Goal: Transaction & Acquisition: Purchase product/service

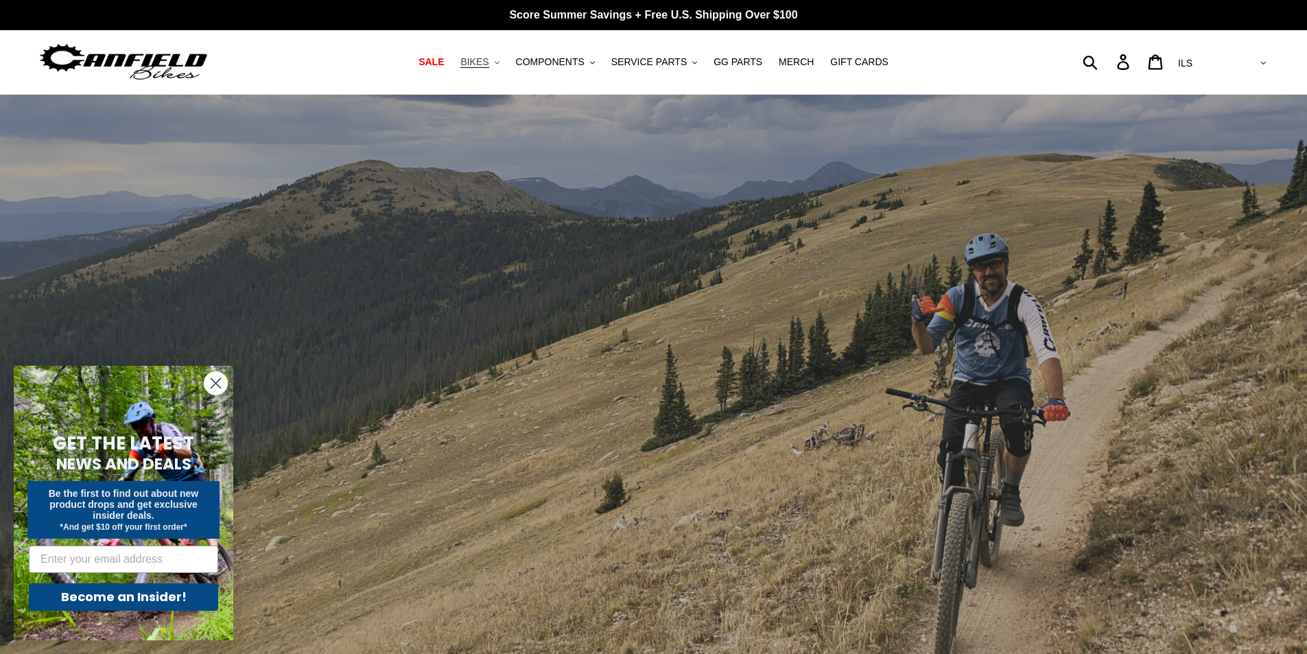
click at [489, 58] on span "BIKES" at bounding box center [474, 62] width 28 height 12
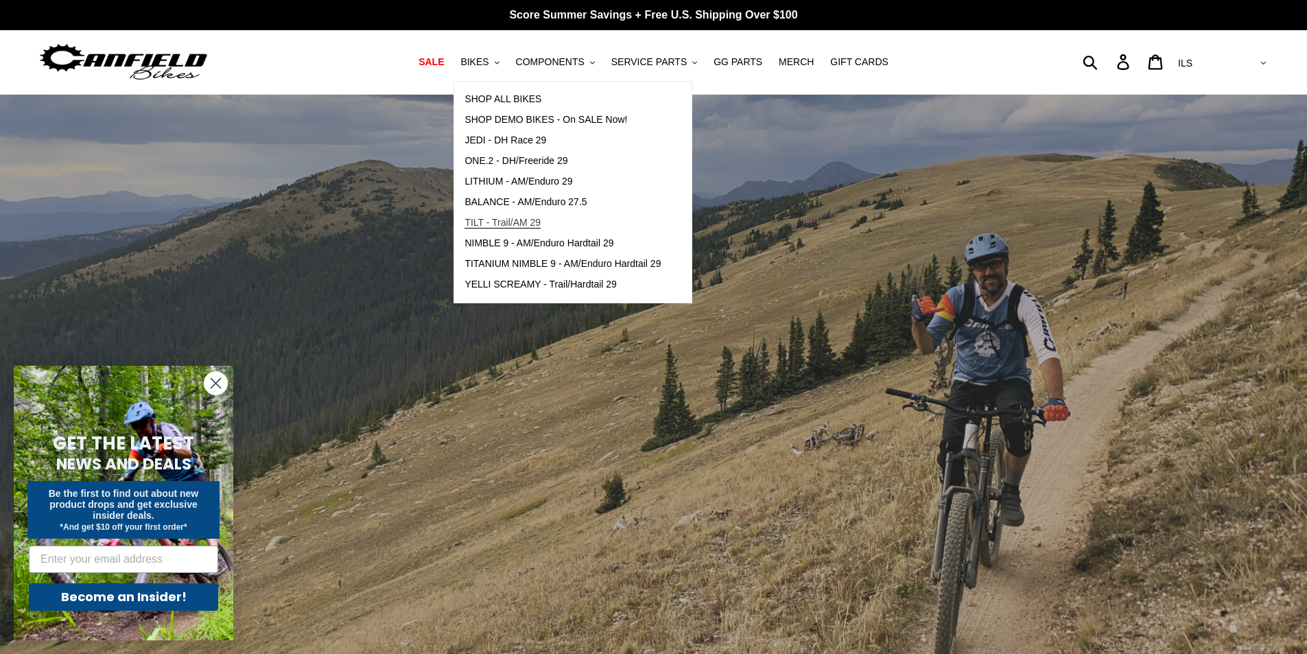
click at [527, 220] on span "TILT - Trail/AM 29" at bounding box center [503, 223] width 76 height 12
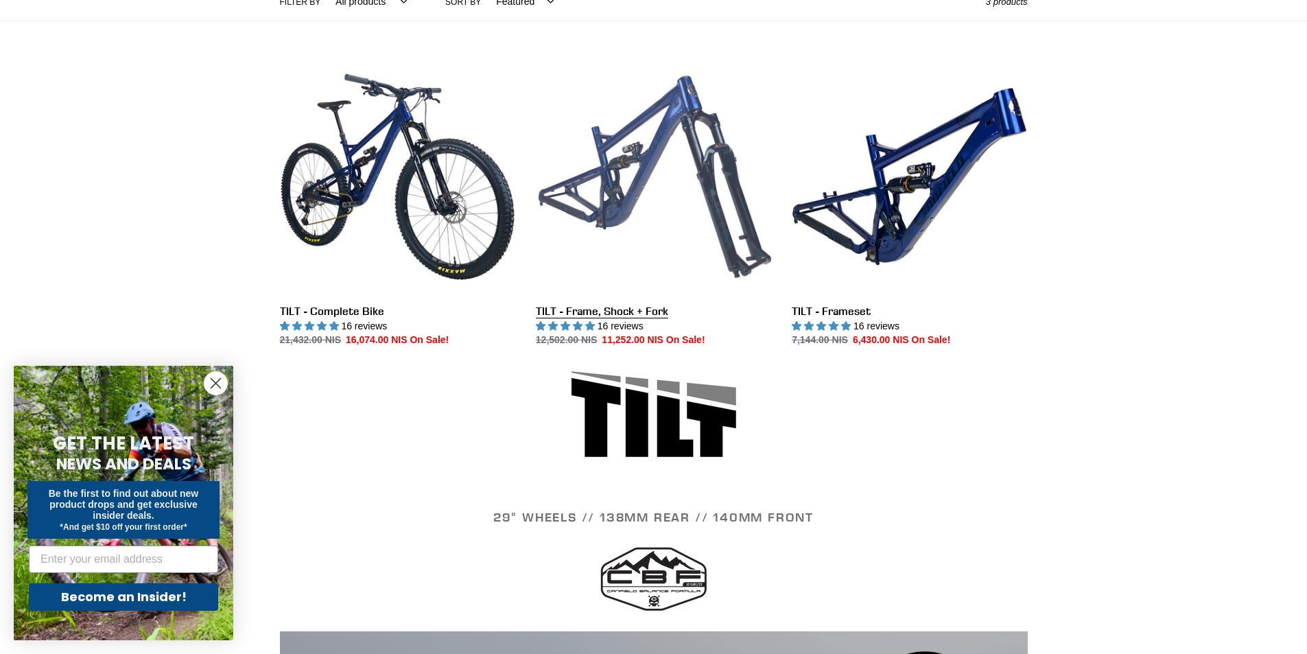
scroll to position [343, 0]
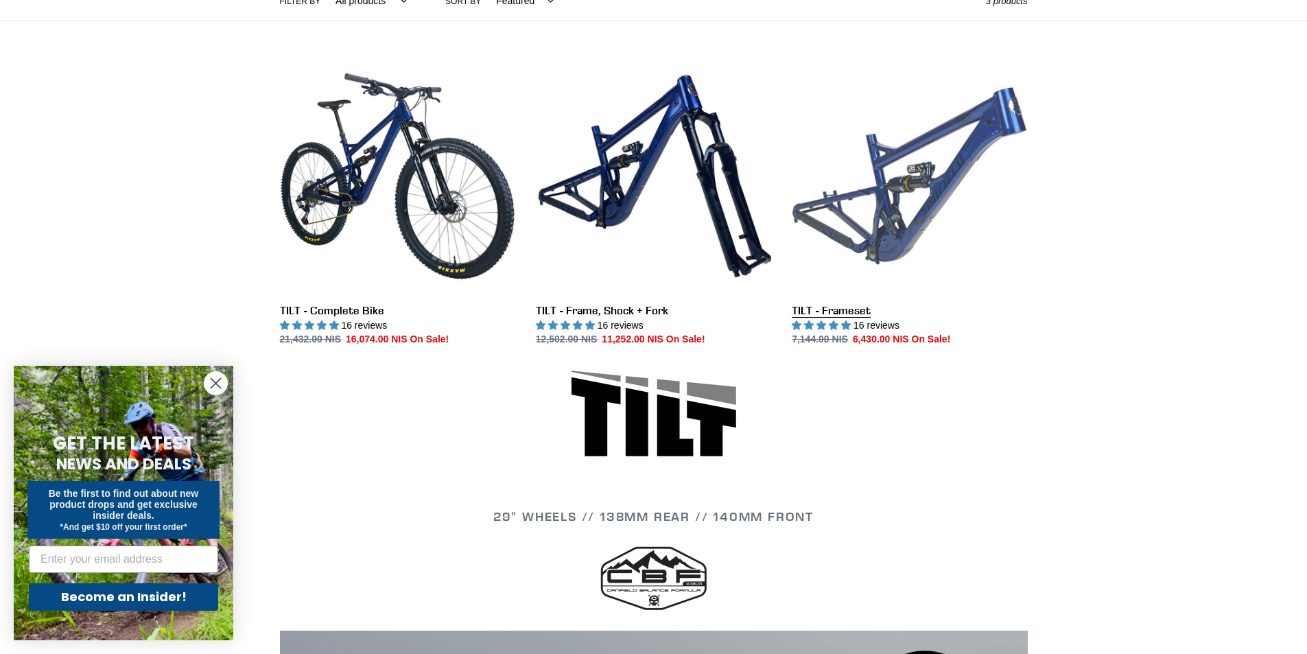
click at [909, 228] on link "TILT - Frameset" at bounding box center [909, 202] width 235 height 289
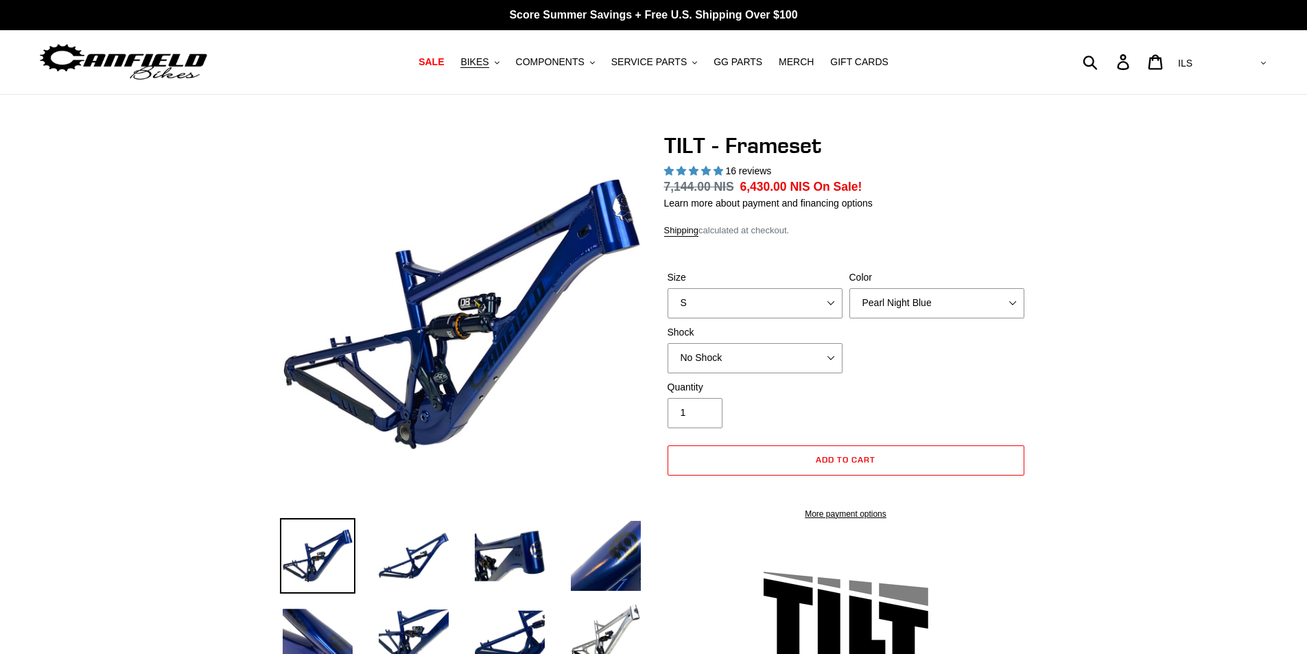
select select "highest-rating"
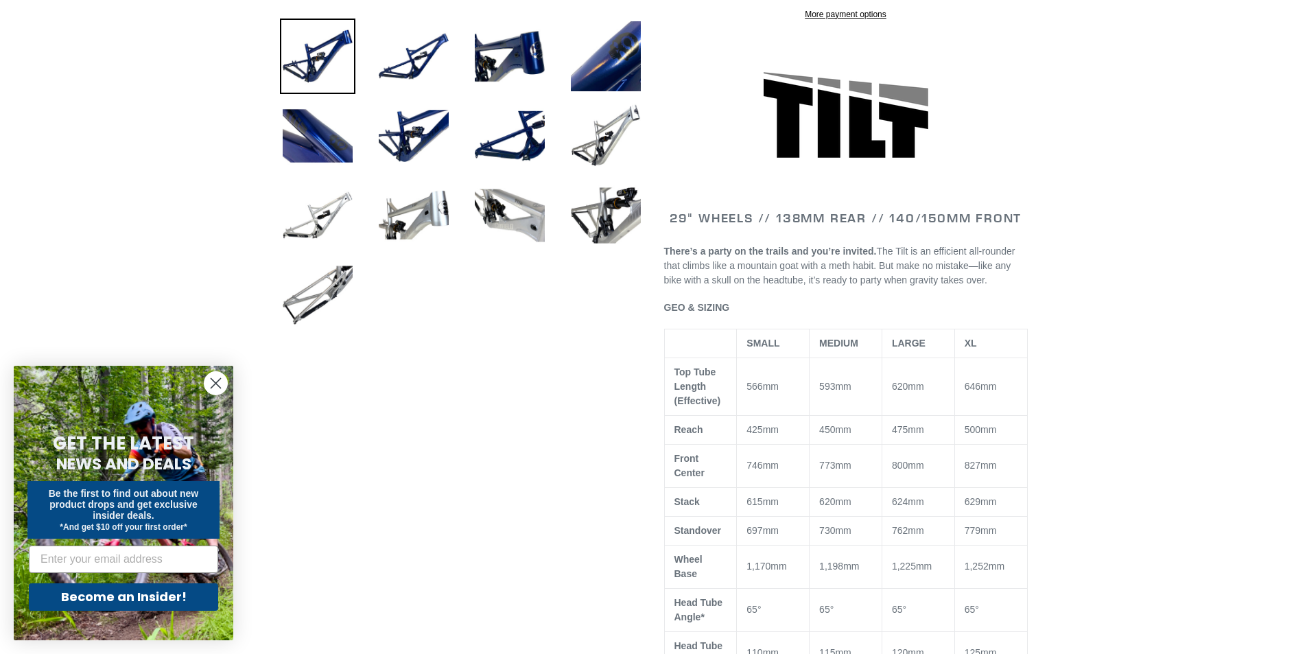
scroll to position [275, 0]
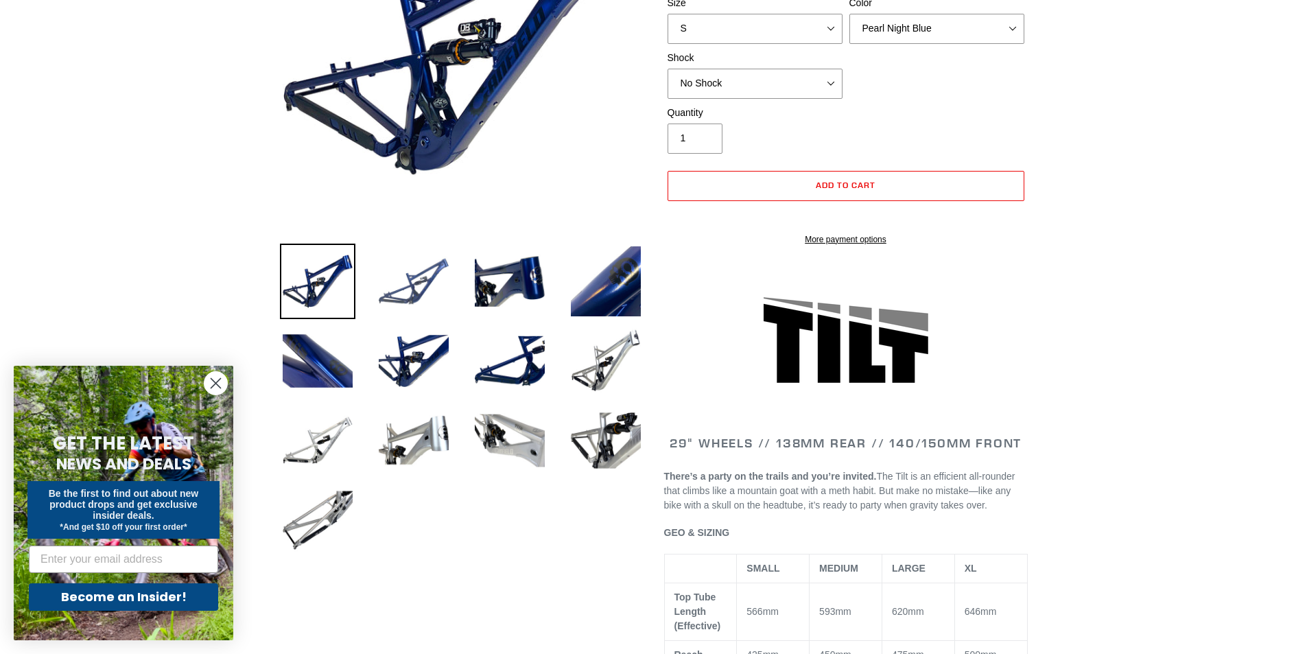
click at [397, 290] on img at bounding box center [413, 281] width 75 height 75
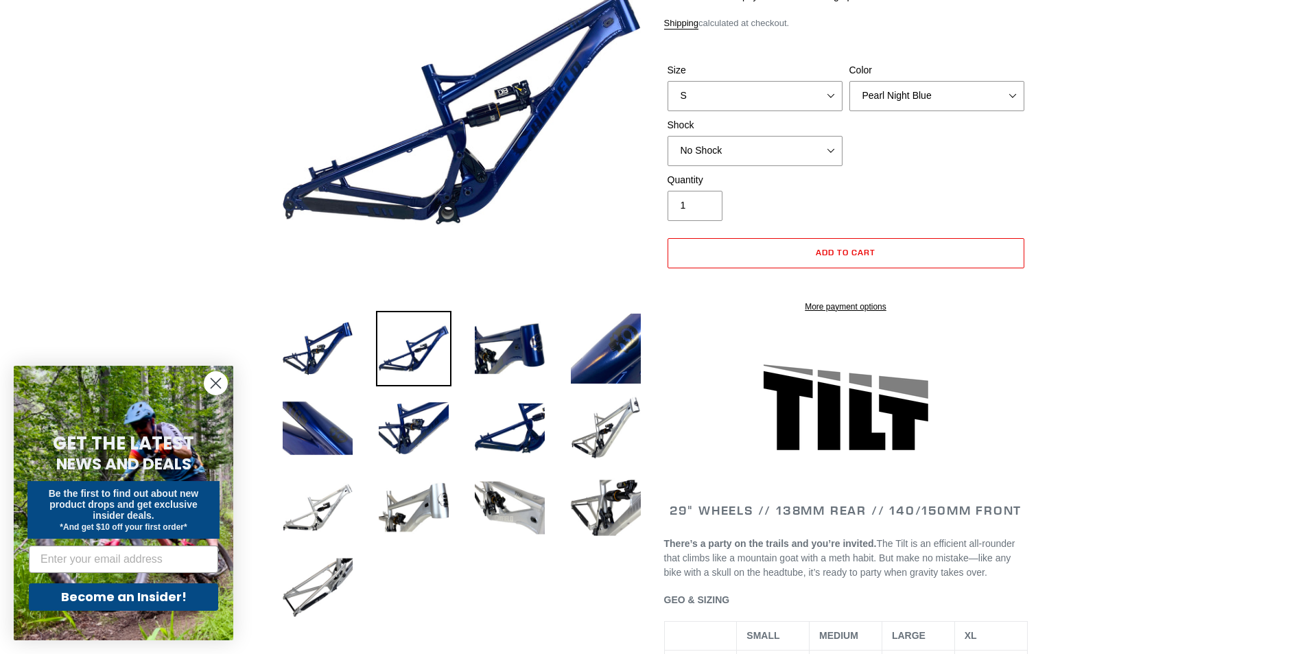
scroll to position [206, 0]
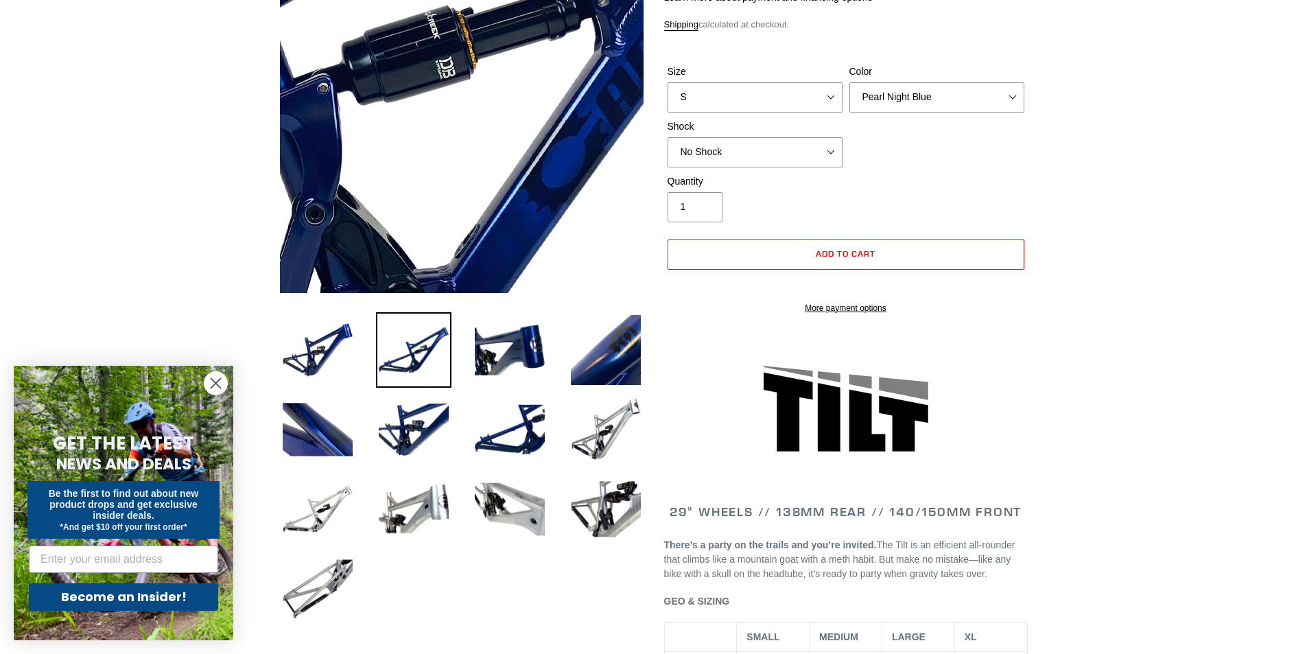
click at [506, 140] on img at bounding box center [324, 24] width 1405 height 1405
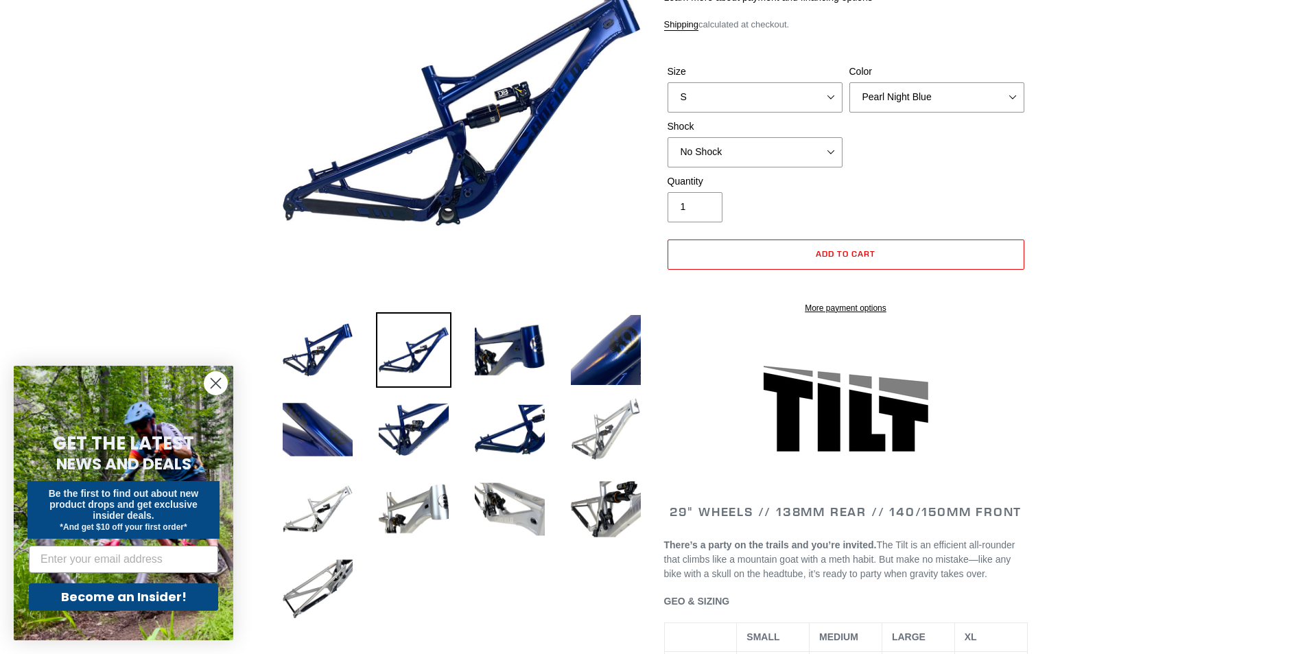
click at [605, 445] on img at bounding box center [605, 429] width 75 height 75
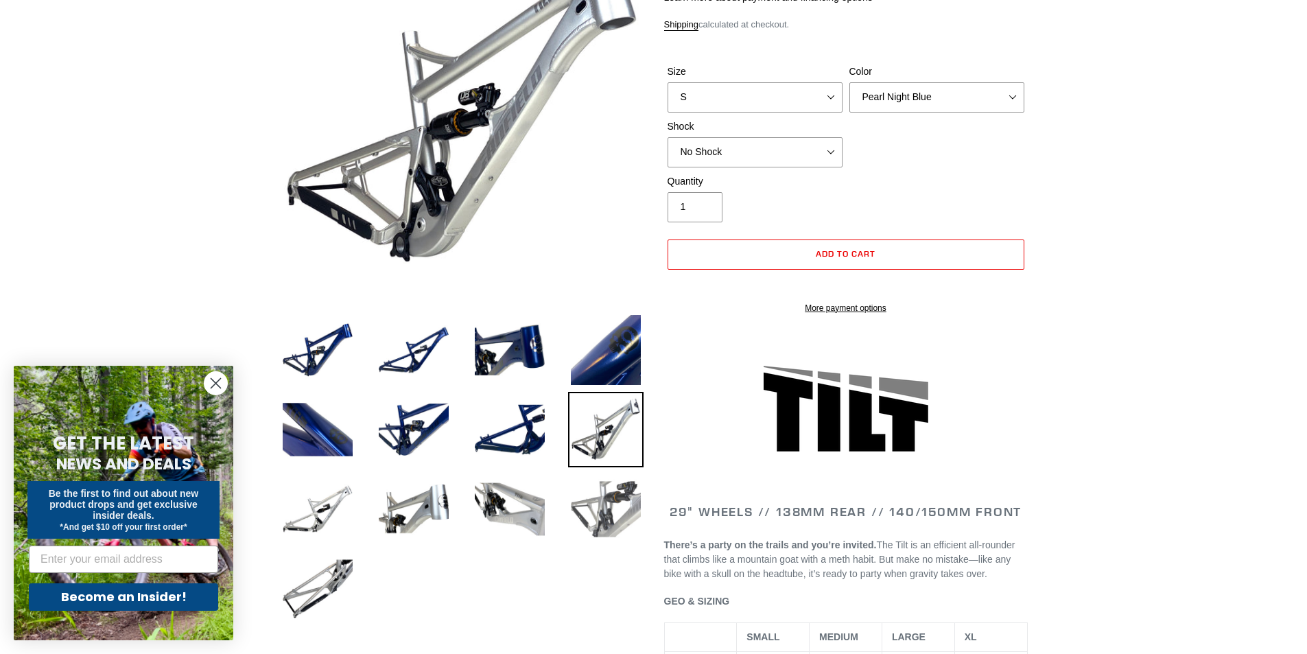
click at [598, 517] on img at bounding box center [605, 508] width 75 height 75
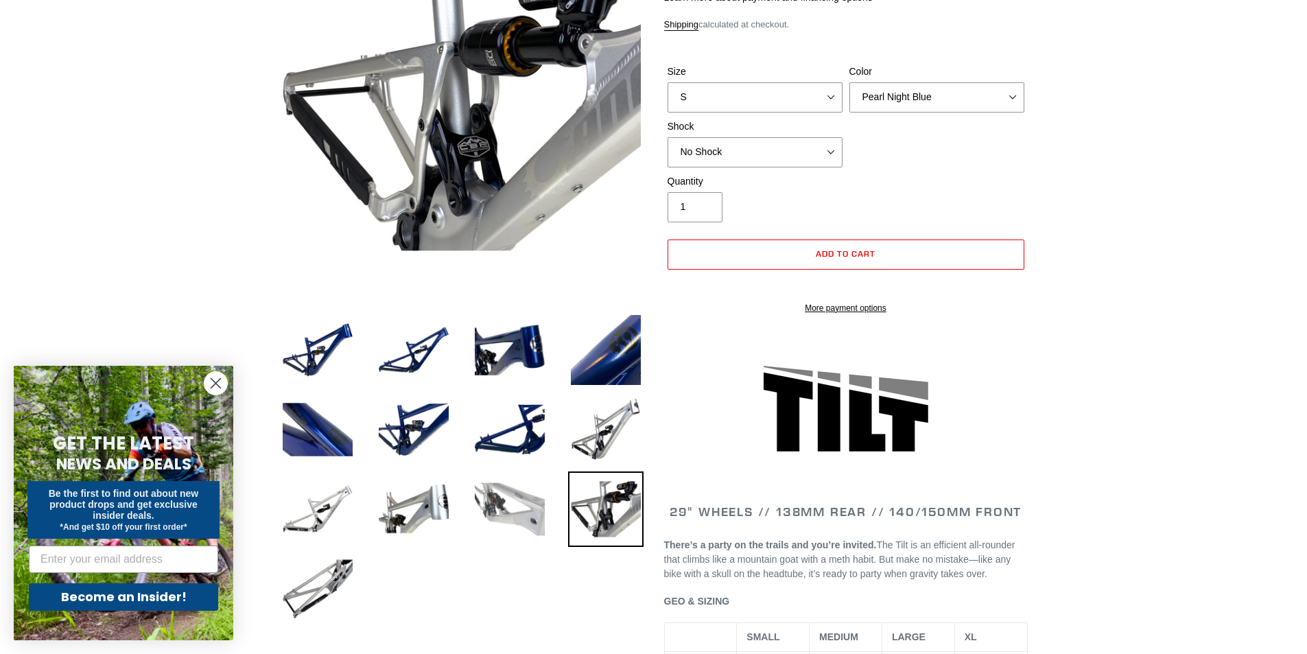
click at [518, 524] on img at bounding box center [509, 508] width 75 height 75
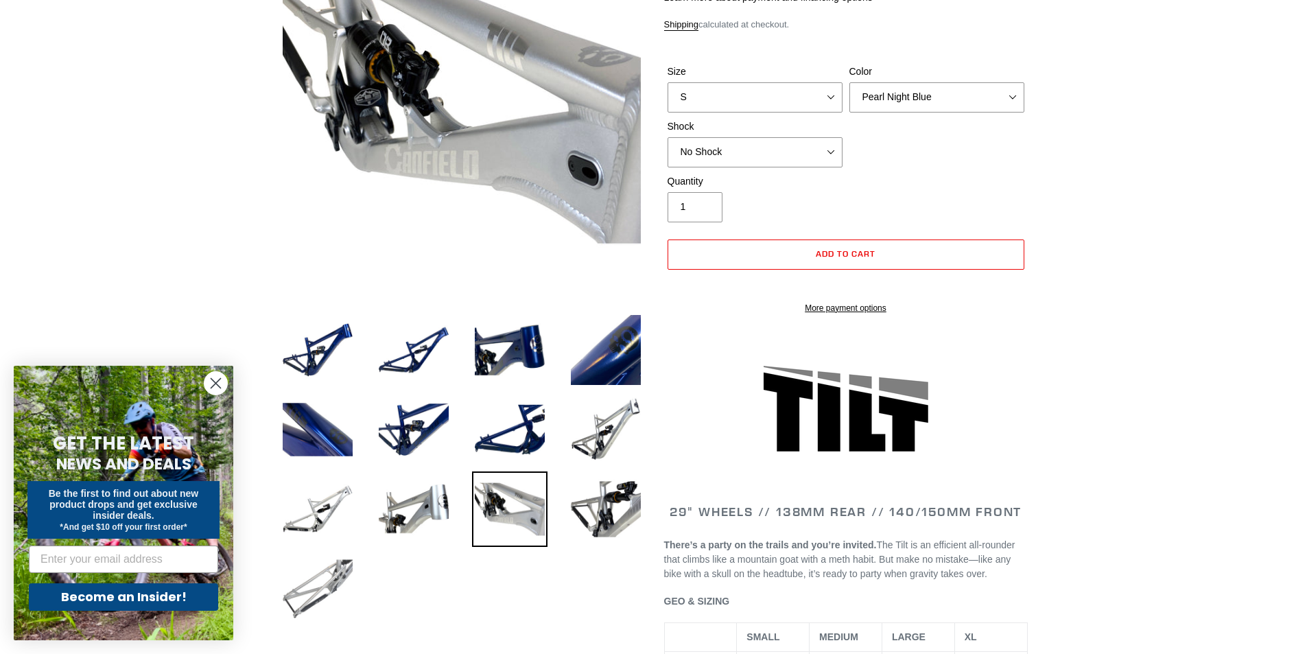
click at [324, 587] on img at bounding box center [317, 588] width 75 height 75
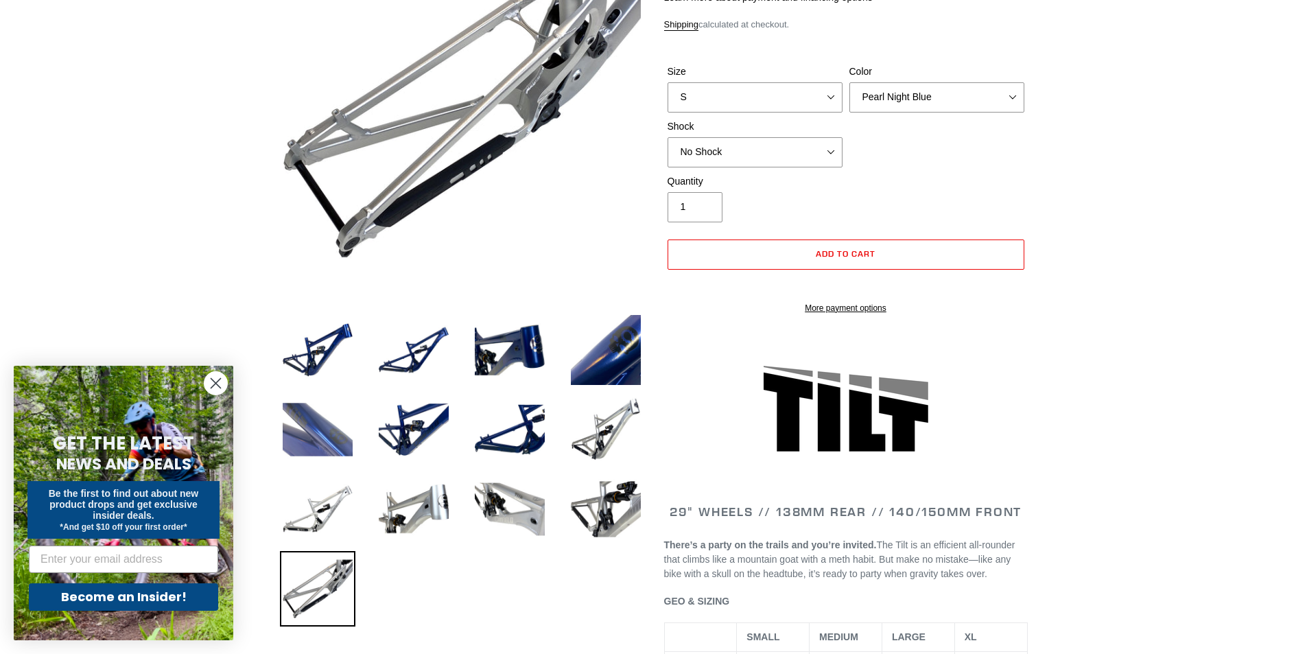
click at [318, 445] on img at bounding box center [317, 429] width 75 height 75
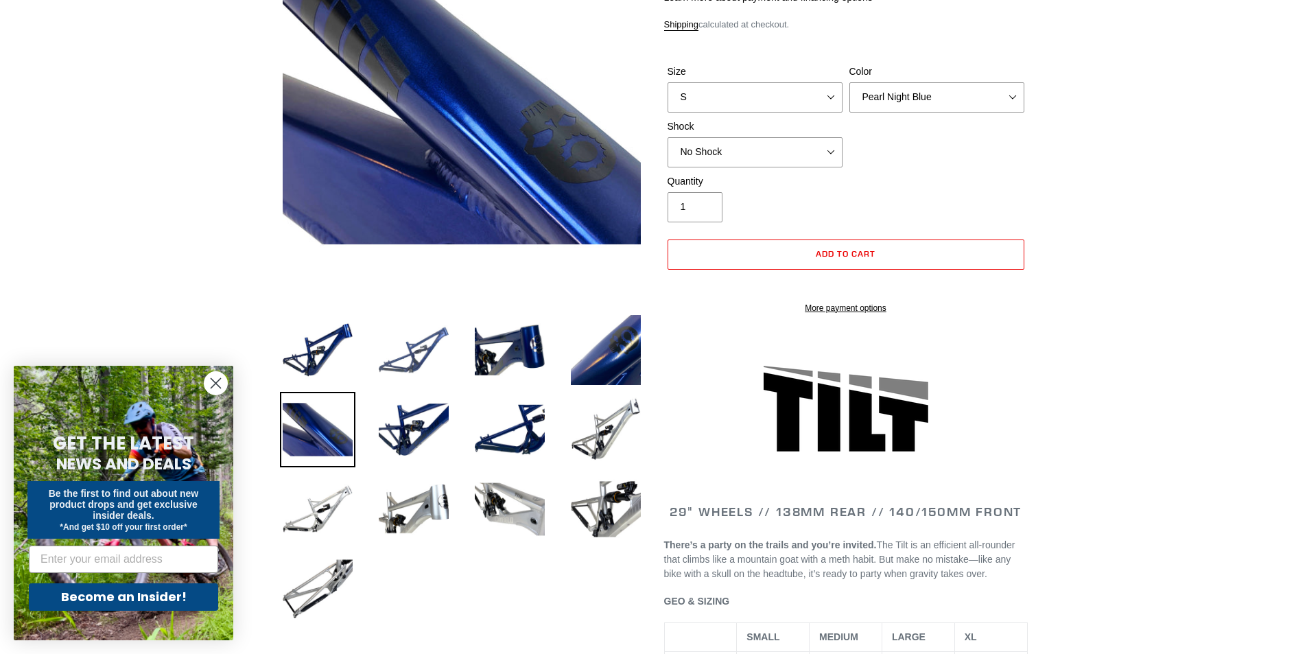
click at [425, 358] on img at bounding box center [413, 349] width 75 height 75
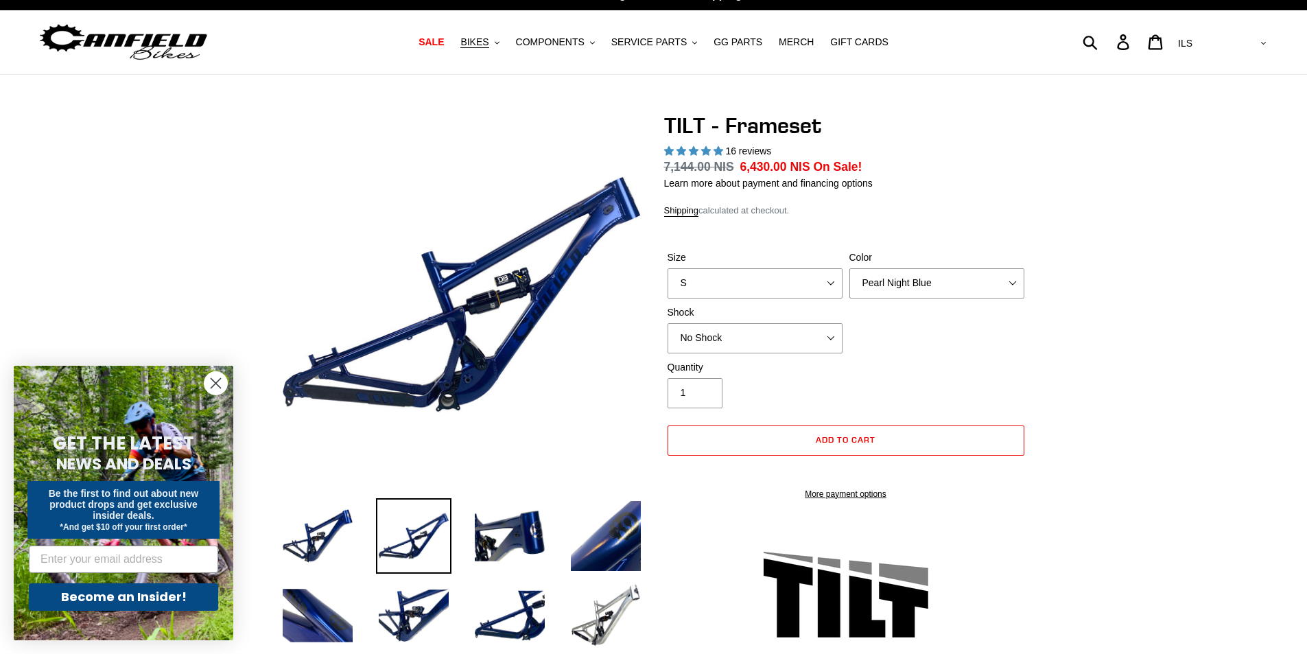
scroll to position [0, 0]
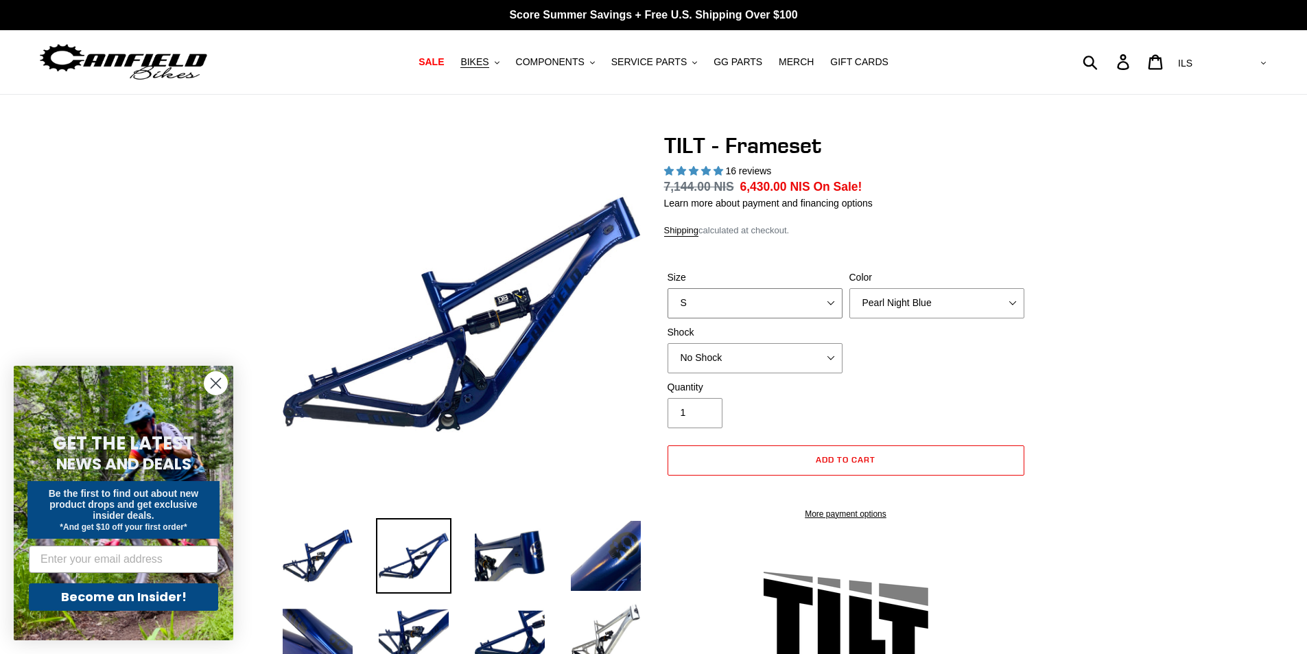
click at [801, 305] on select "S M L XL" at bounding box center [755, 303] width 175 height 30
select select "L"
click at [668, 288] on select "S M L XL" at bounding box center [755, 303] width 175 height 30
click at [931, 305] on select "Pearl Night Blue Stealth Silver" at bounding box center [937, 303] width 175 height 30
select select "Stealth Silver"
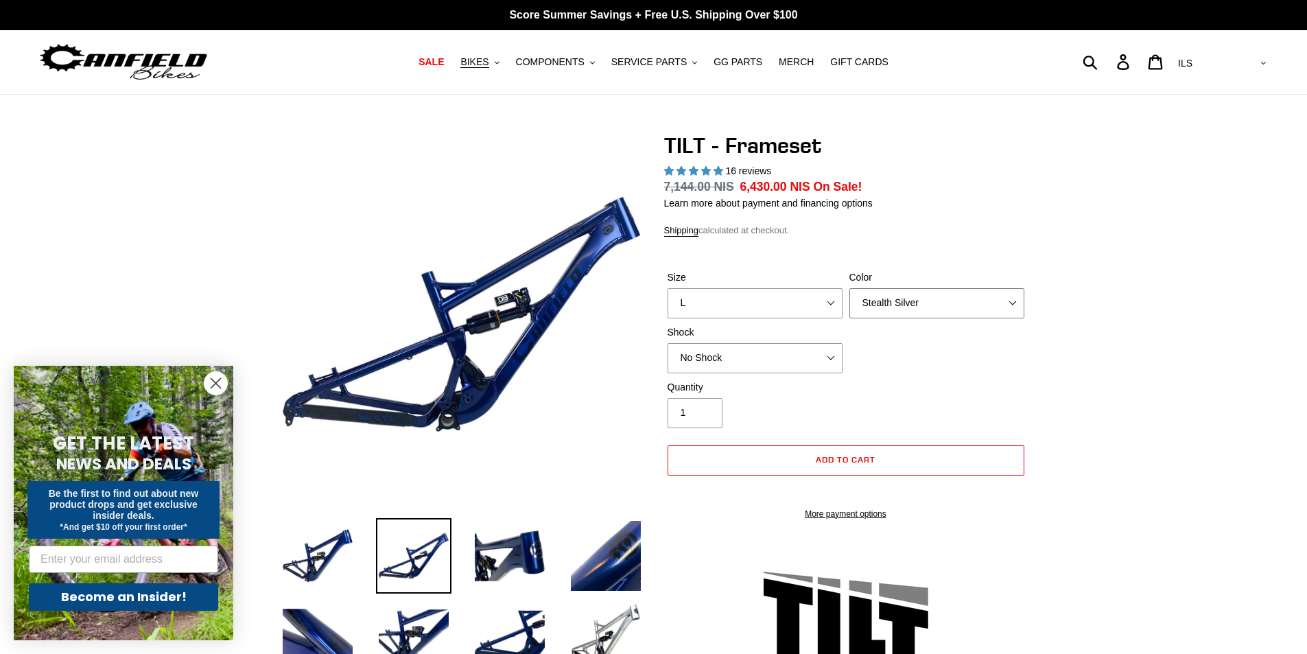
click at [850, 288] on select "Pearl Night Blue Stealth Silver" at bounding box center [937, 303] width 175 height 30
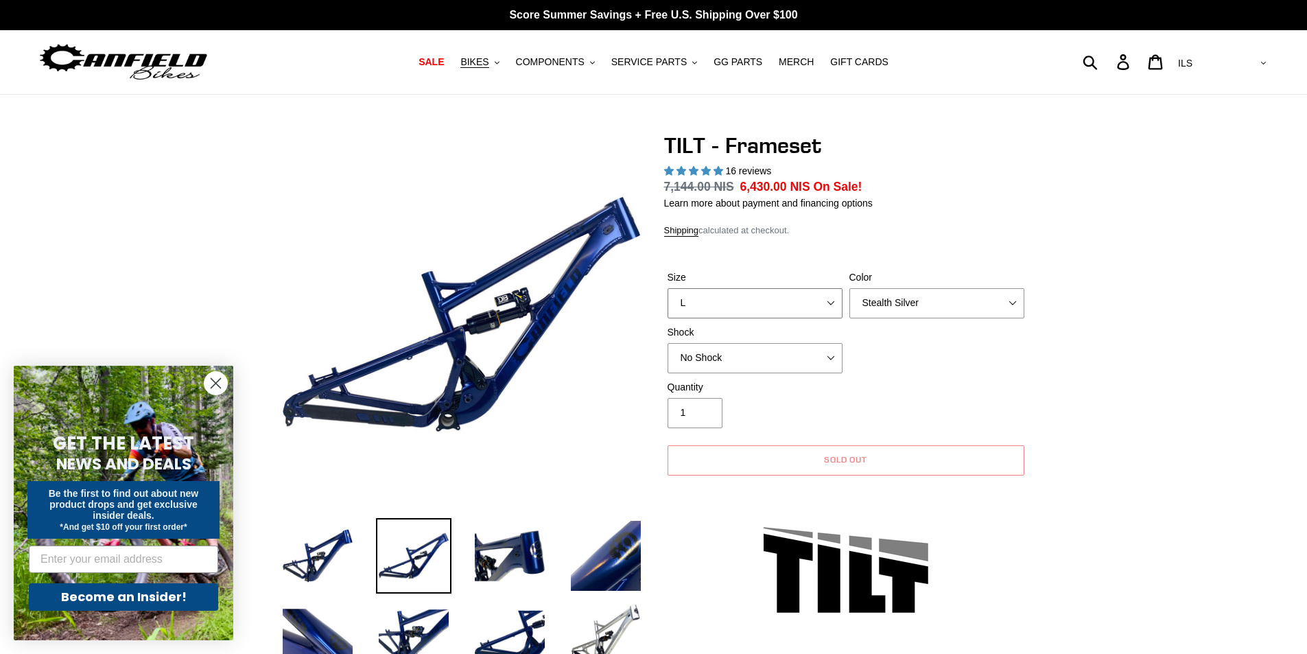
click at [758, 315] on select "S M L XL" at bounding box center [755, 303] width 175 height 30
click at [668, 288] on select "S M L XL" at bounding box center [755, 303] width 175 height 30
click at [763, 307] on select "S M L XL" at bounding box center [755, 303] width 175 height 30
click at [668, 288] on select "S M L XL" at bounding box center [755, 303] width 175 height 30
click at [767, 302] on select "S M L XL" at bounding box center [755, 303] width 175 height 30
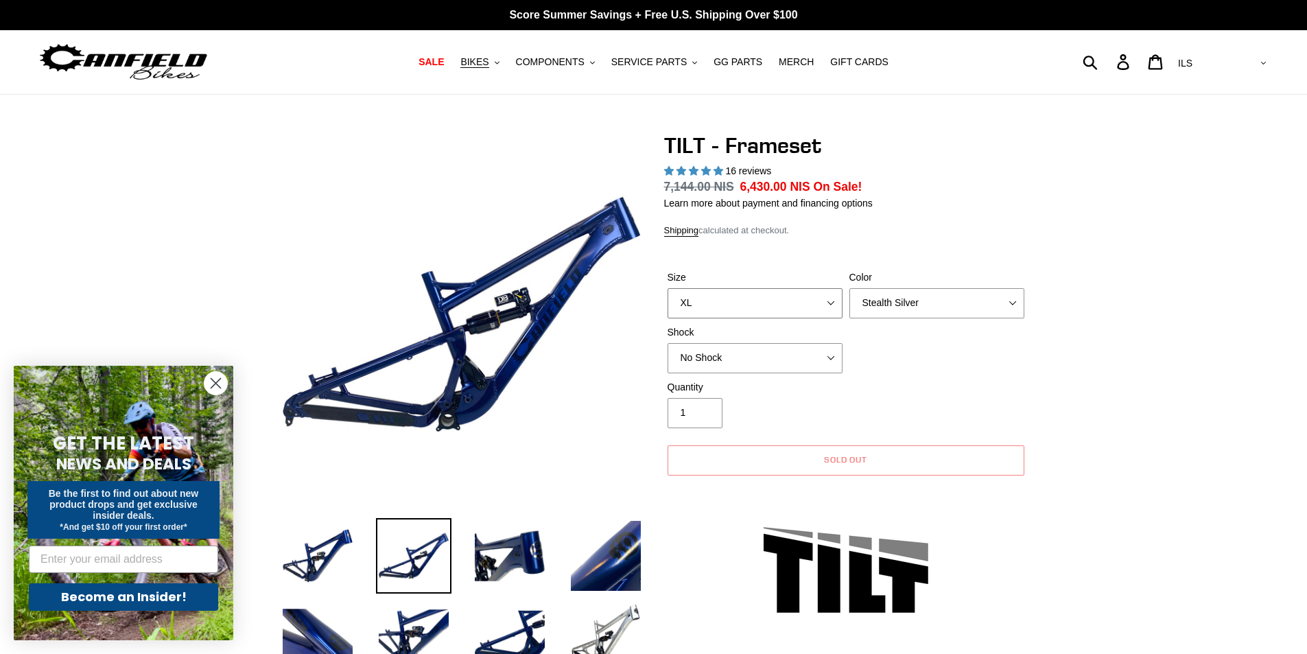
click at [668, 288] on select "S M L XL" at bounding box center [755, 303] width 175 height 30
click at [789, 307] on select "S M L XL" at bounding box center [755, 303] width 175 height 30
select select "L"
click at [668, 288] on select "S M L XL" at bounding box center [755, 303] width 175 height 30
click at [890, 298] on select "Pearl Night Blue Stealth Silver" at bounding box center [937, 303] width 175 height 30
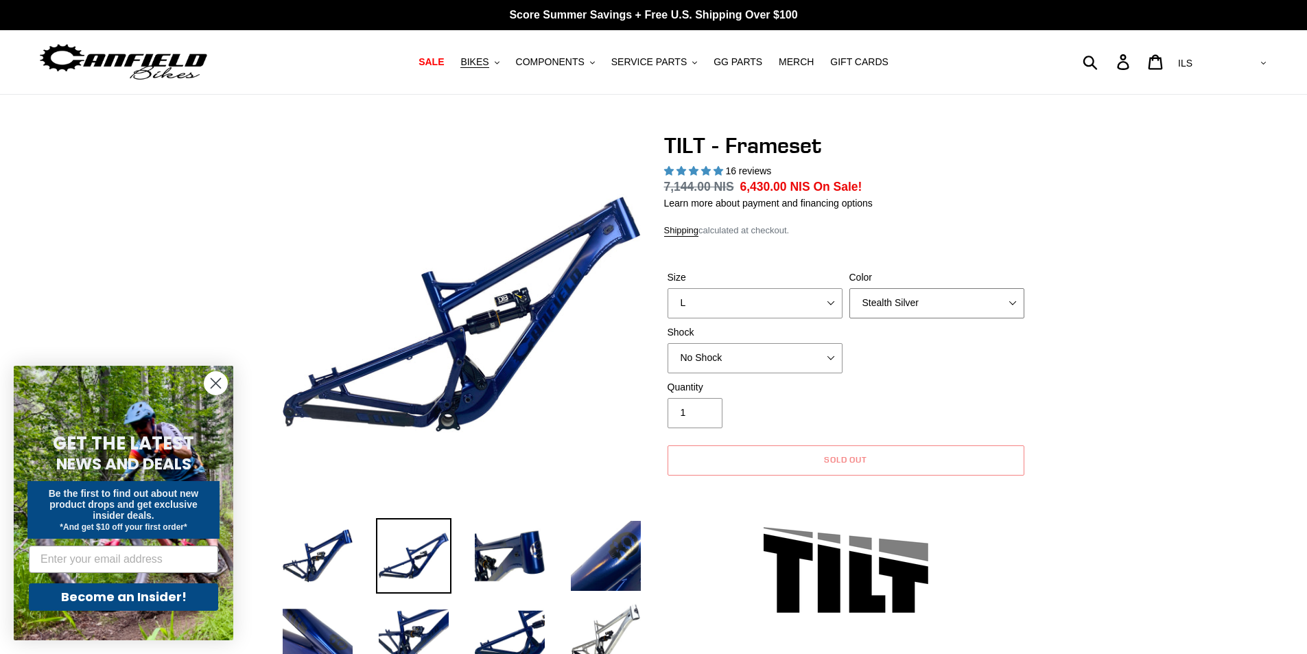
select select "Pearl Night Blue"
click at [850, 288] on select "Pearl Night Blue Stealth Silver" at bounding box center [937, 303] width 175 height 30
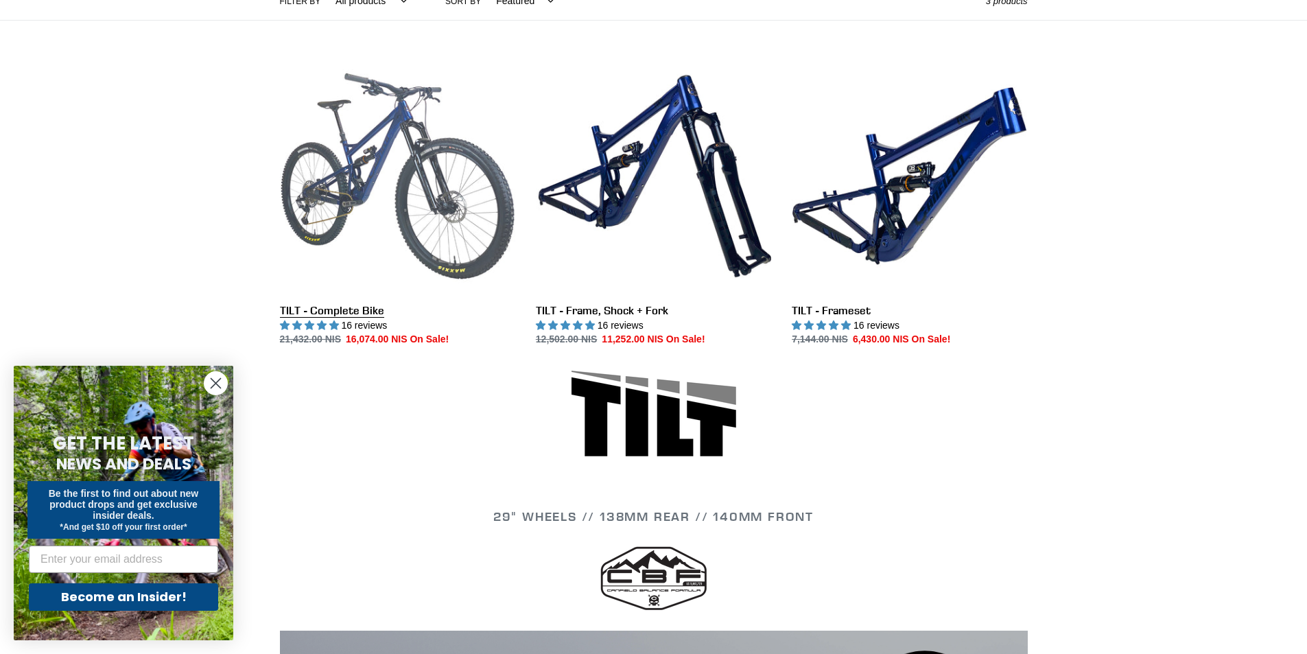
click at [422, 208] on link "TILT - Complete Bike" at bounding box center [397, 202] width 235 height 289
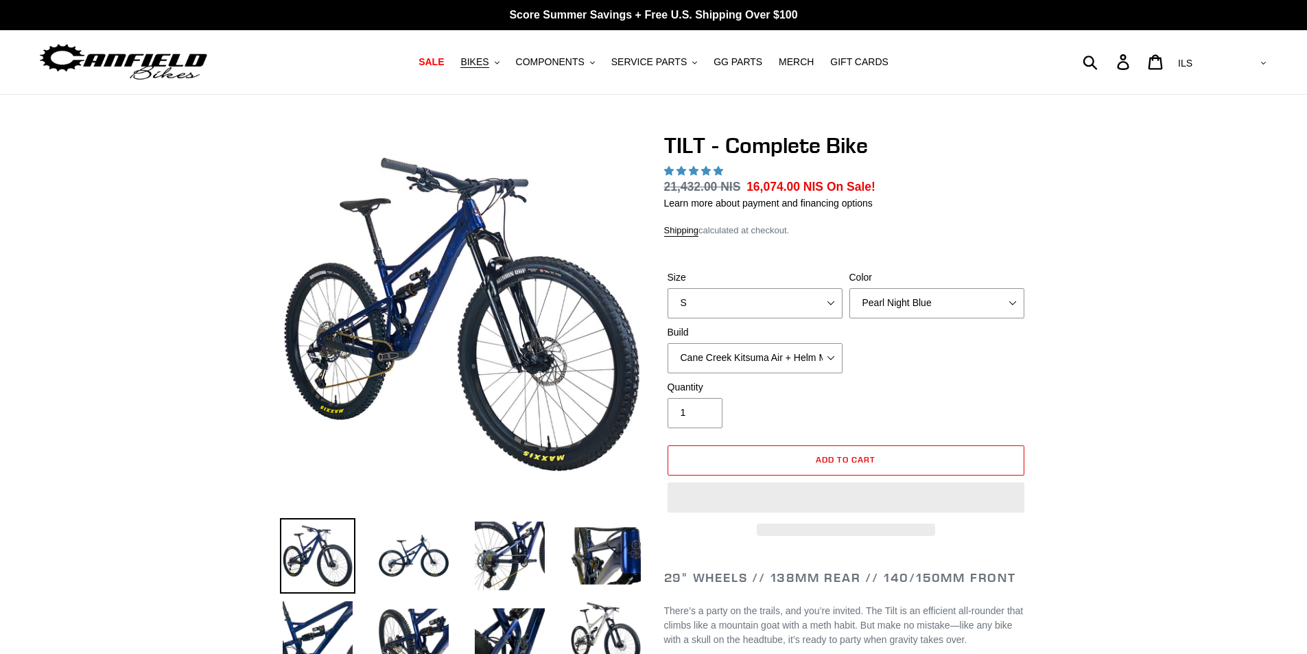
select select "highest-rating"
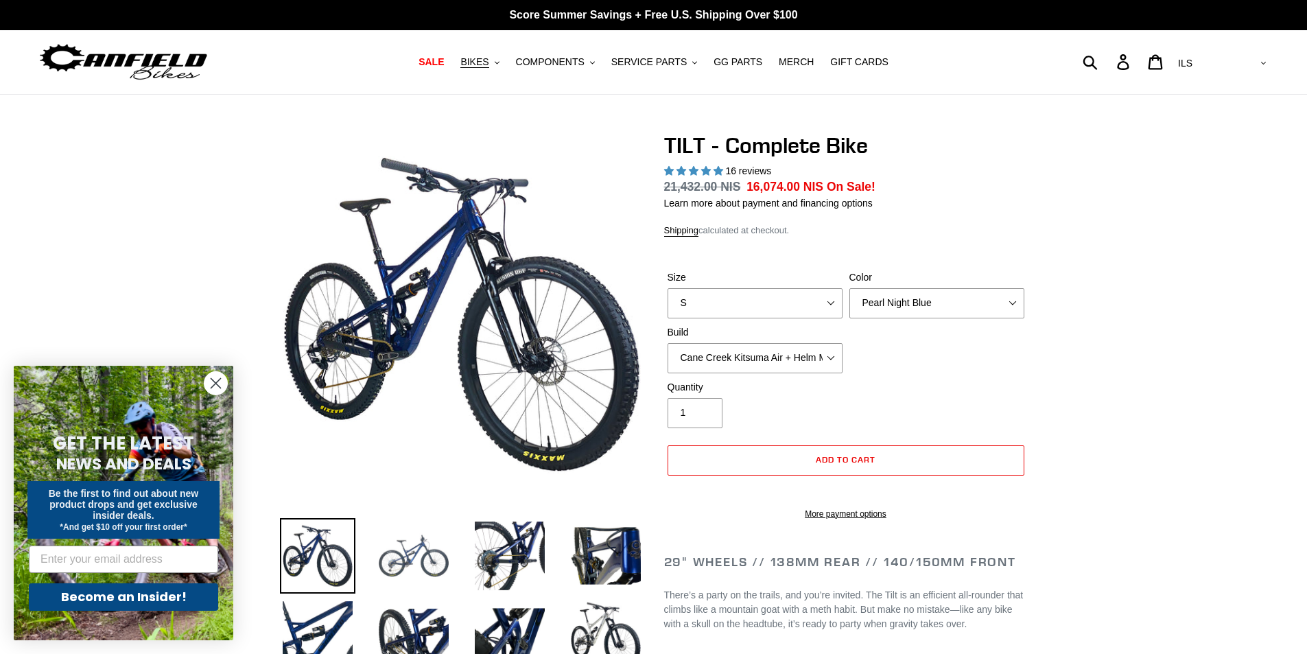
click at [417, 557] on img at bounding box center [413, 555] width 75 height 75
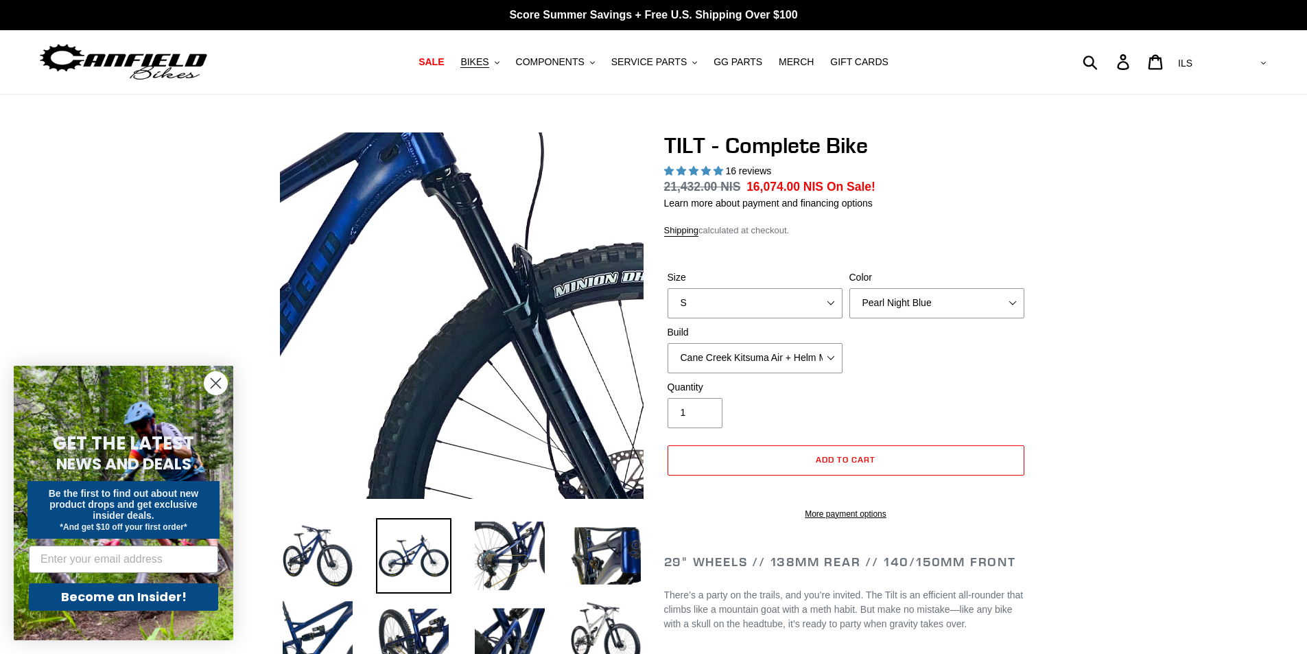
click at [544, 294] on img at bounding box center [226, 376] width 1405 height 1405
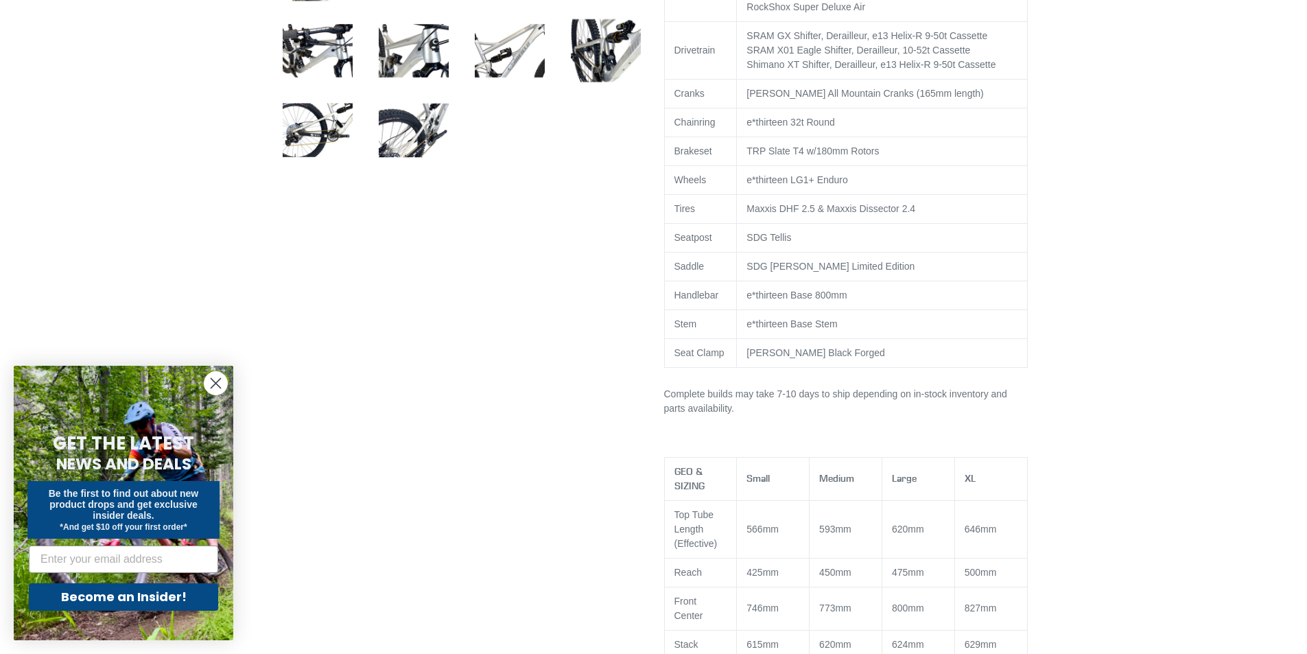
scroll to position [480, 0]
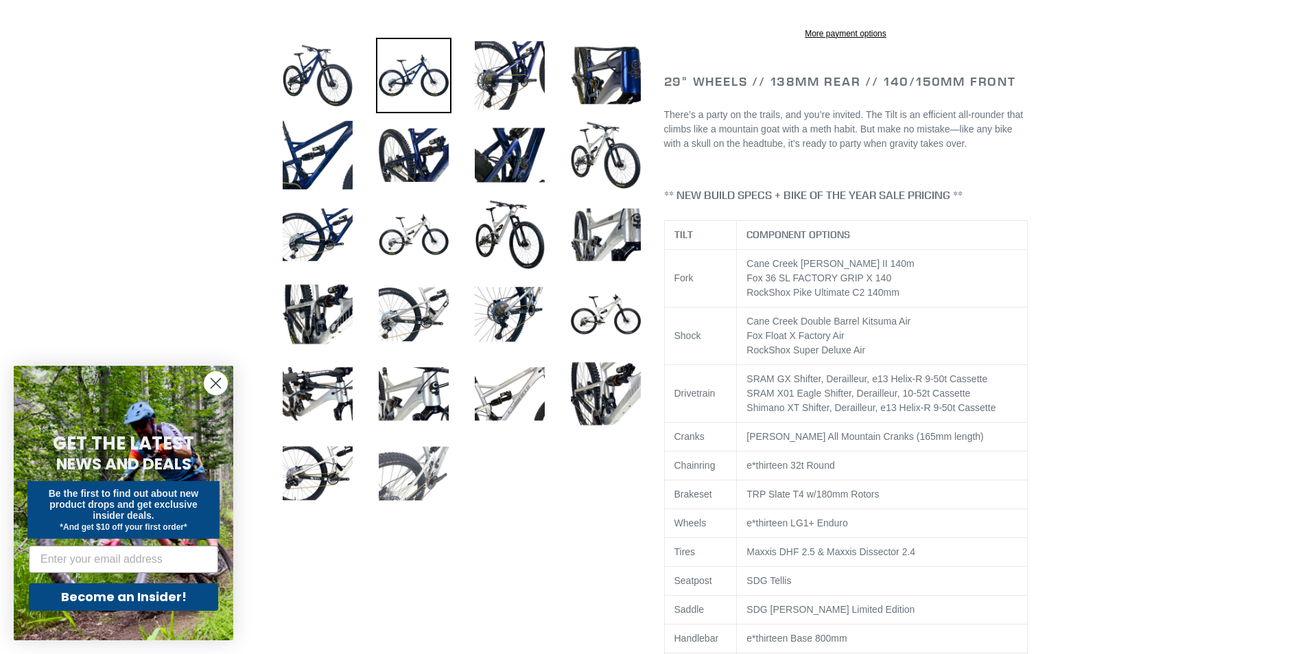
click at [426, 490] on img at bounding box center [413, 473] width 75 height 75
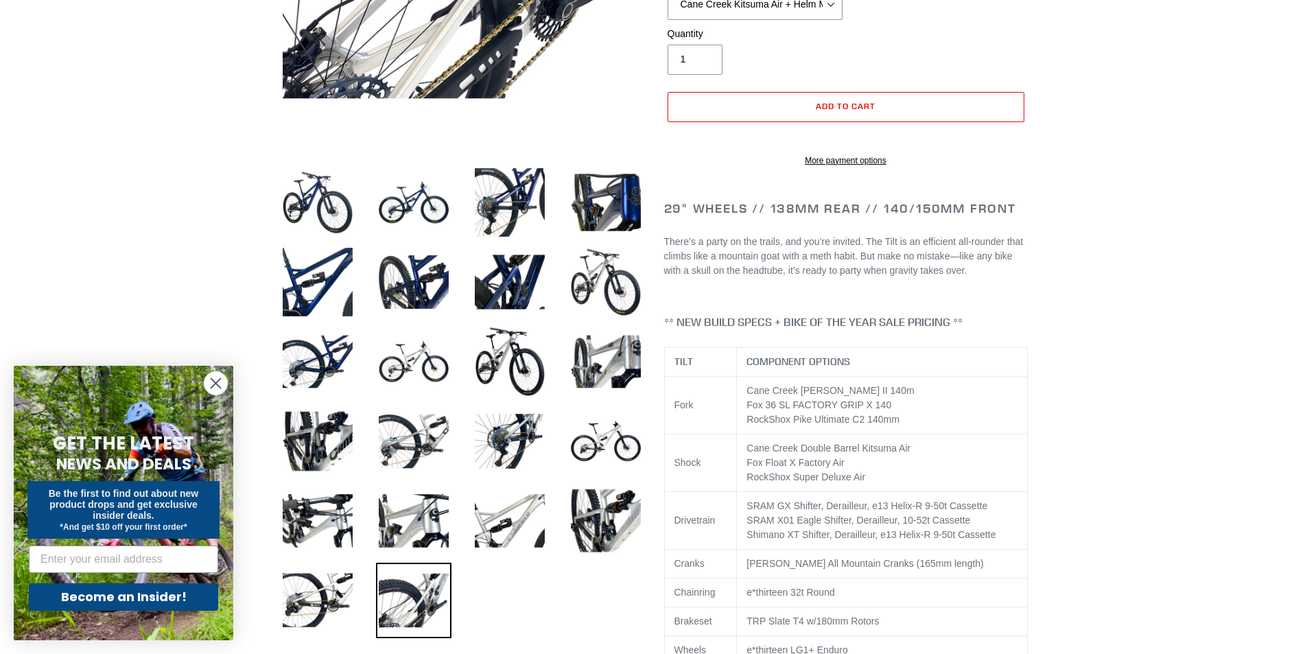
scroll to position [549, 0]
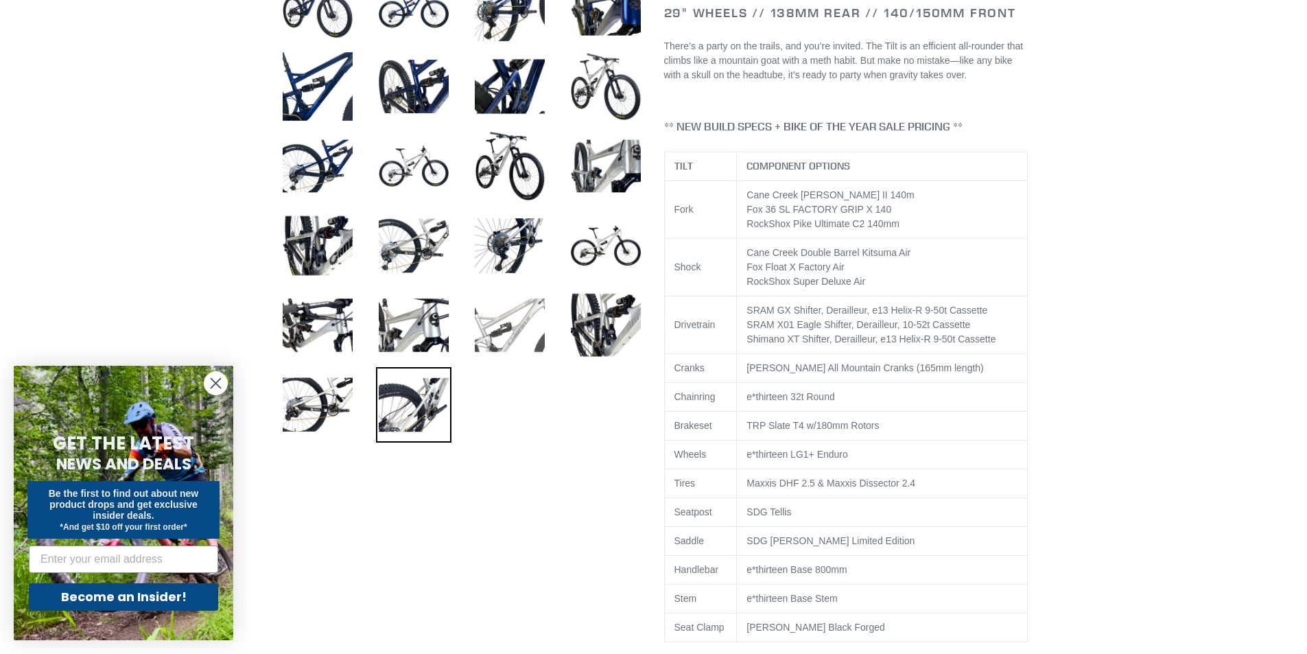
click at [502, 334] on img at bounding box center [509, 325] width 75 height 75
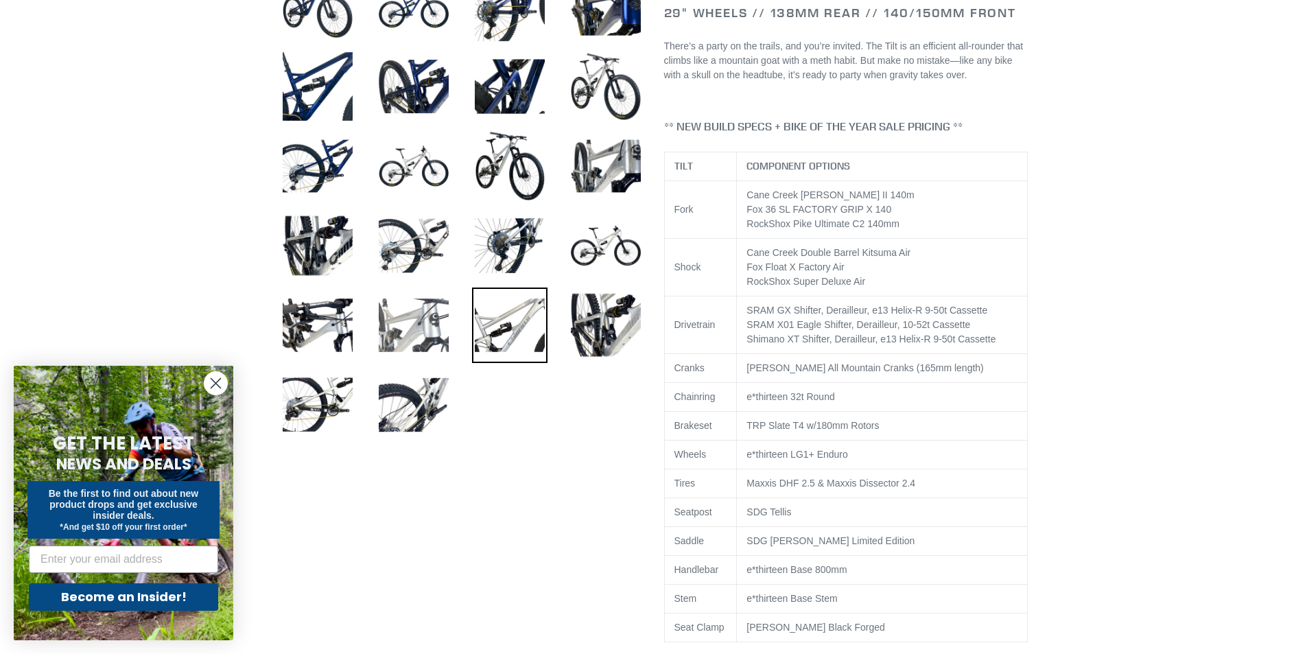
click at [408, 338] on img at bounding box center [413, 325] width 75 height 75
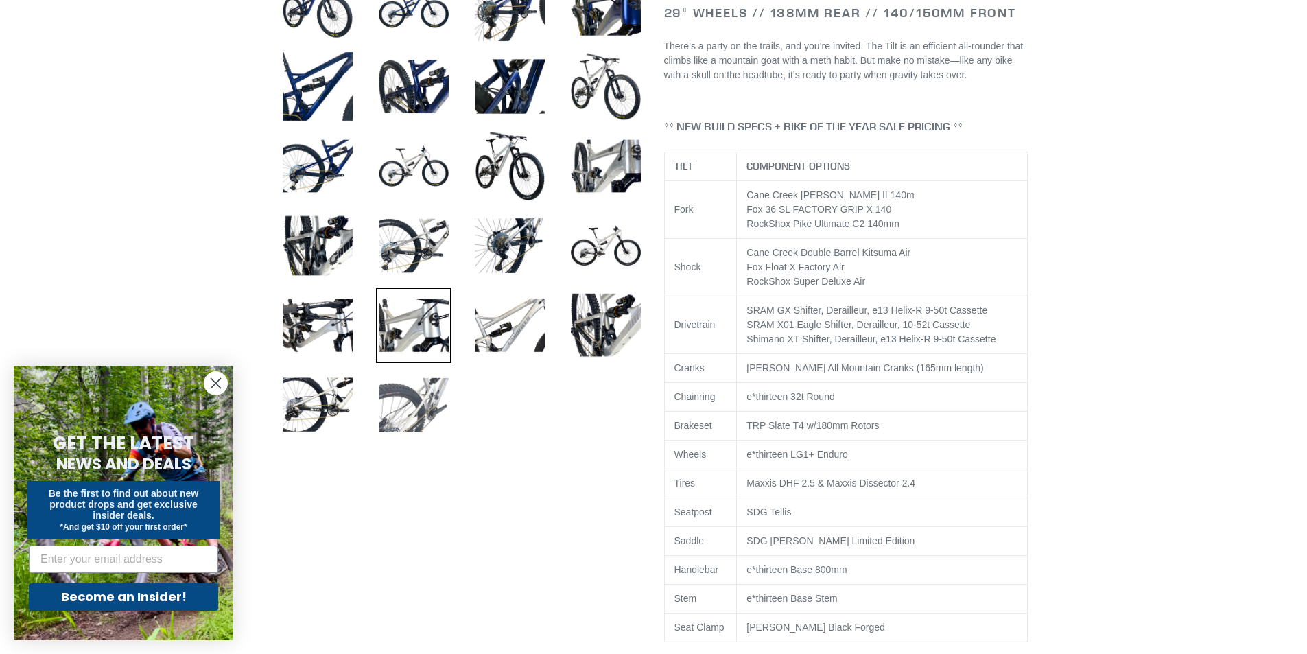
click at [428, 424] on img at bounding box center [413, 404] width 75 height 75
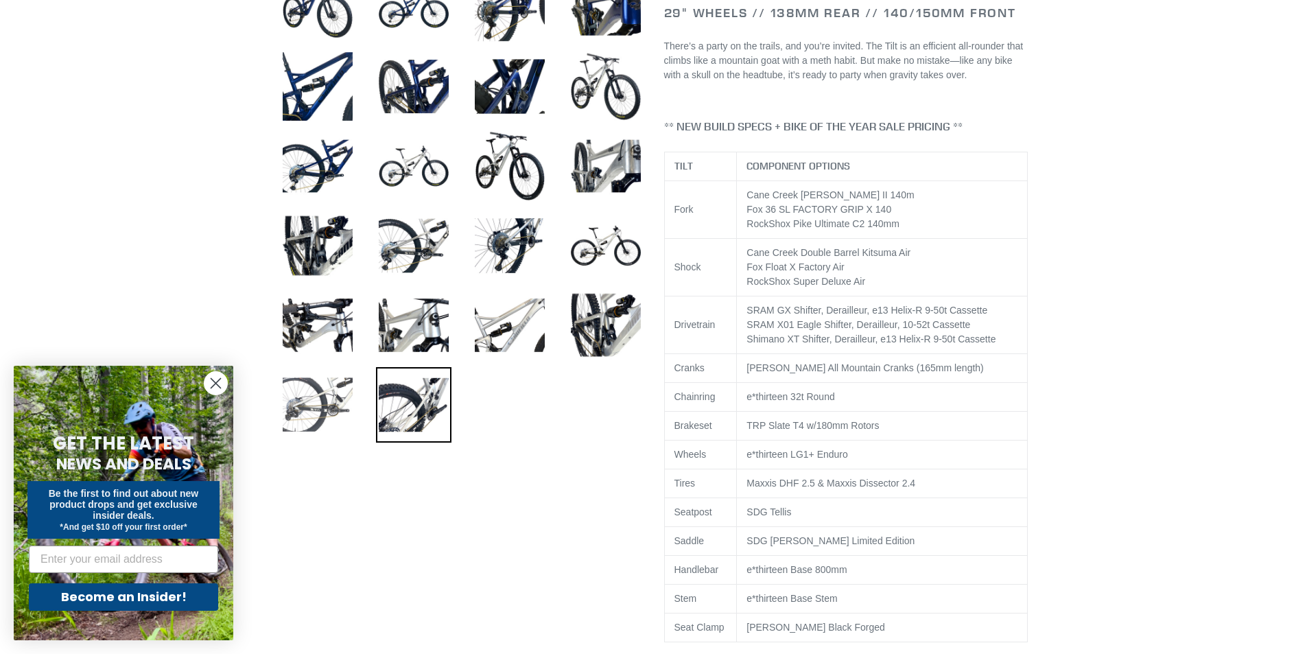
click at [323, 422] on img at bounding box center [317, 404] width 75 height 75
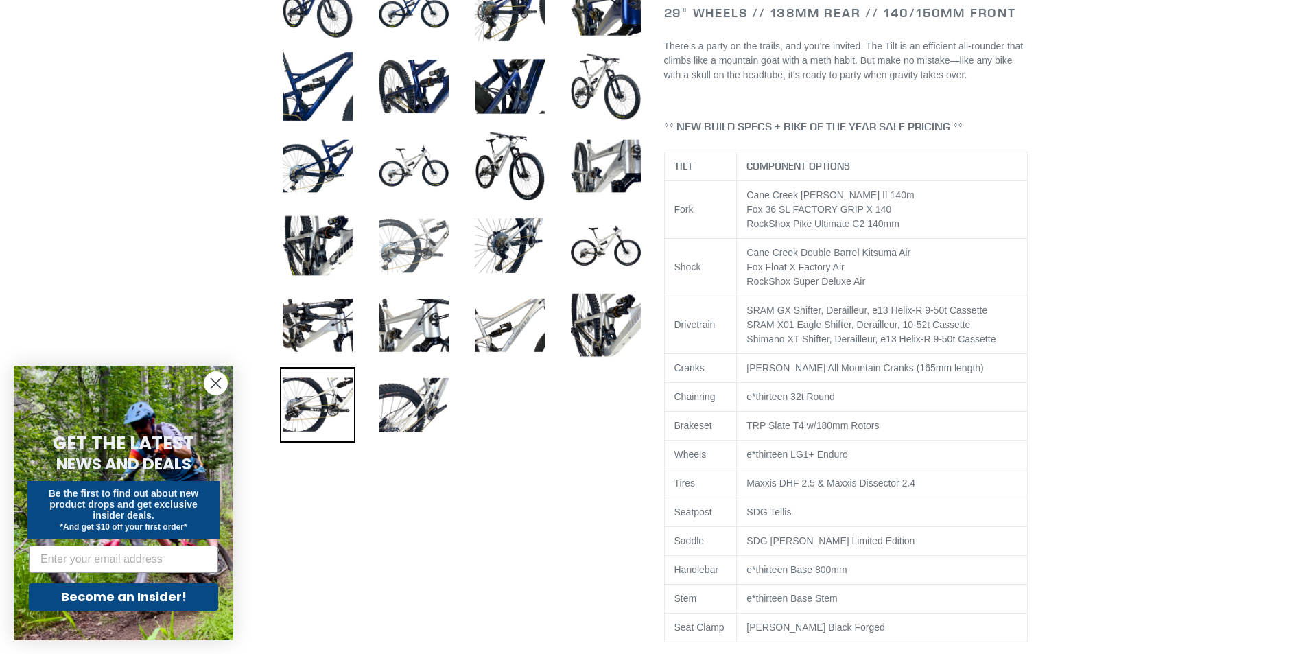
click at [413, 259] on img at bounding box center [413, 245] width 75 height 75
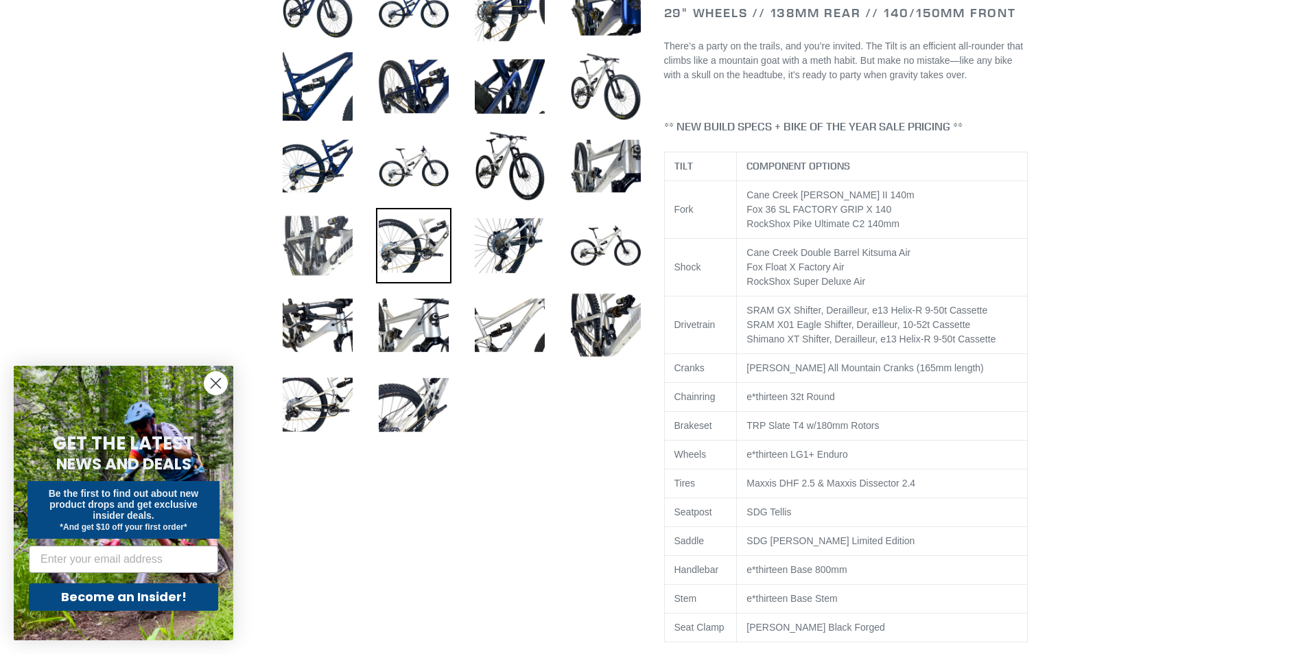
click at [337, 253] on img at bounding box center [317, 245] width 75 height 75
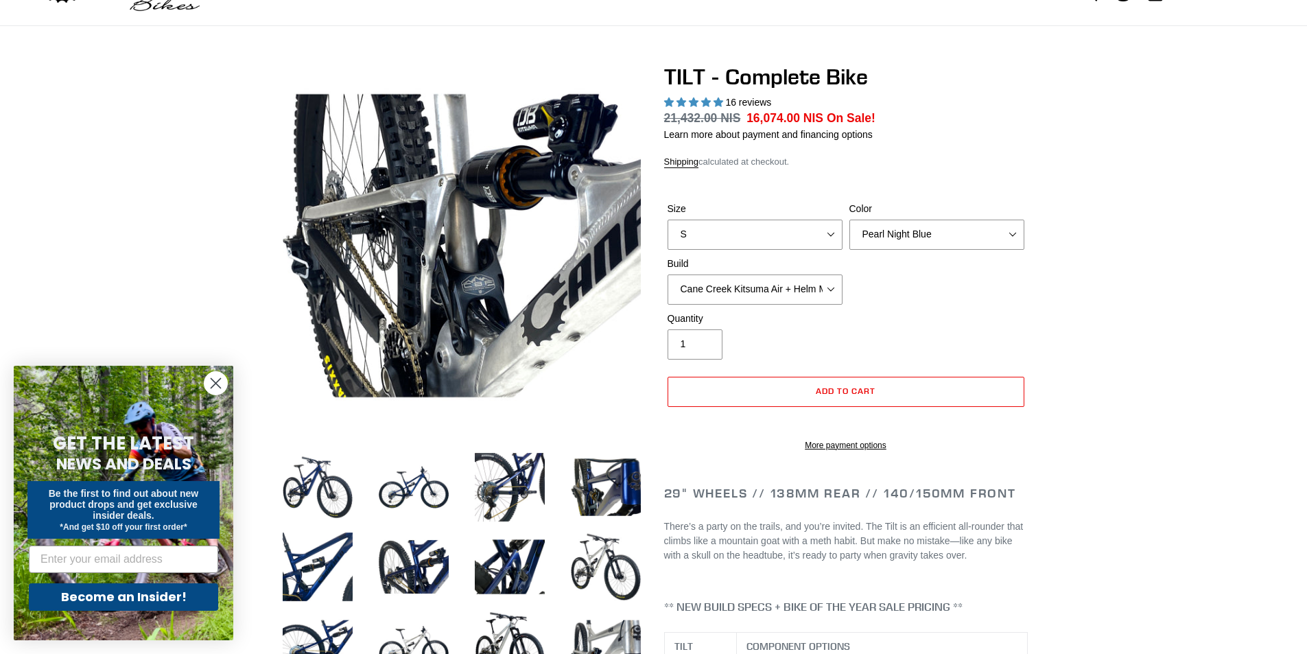
scroll to position [0, 0]
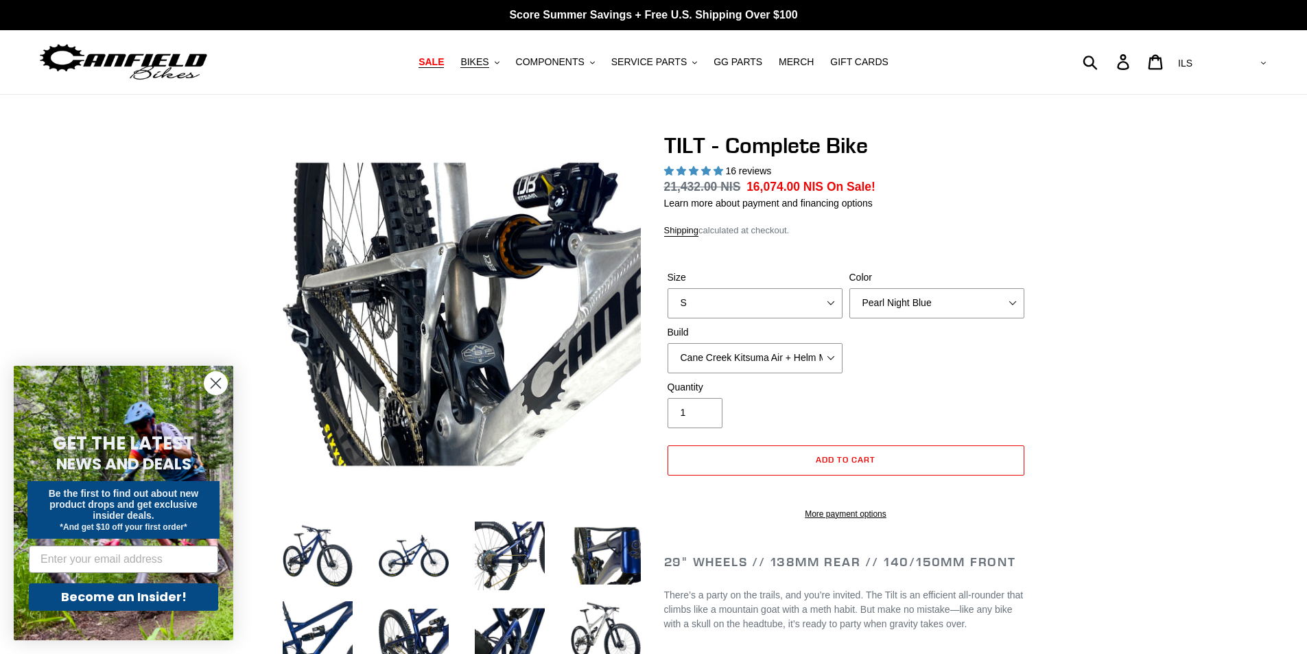
click at [444, 62] on span "SALE" at bounding box center [431, 62] width 25 height 12
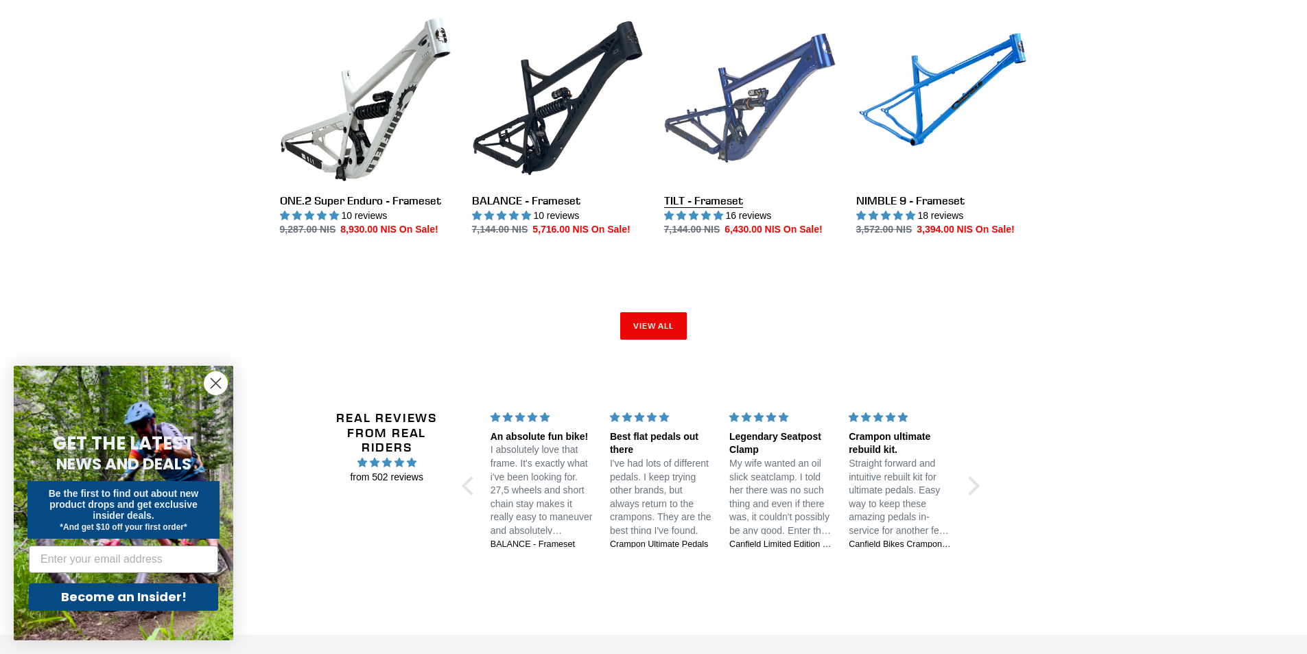
scroll to position [2054, 0]
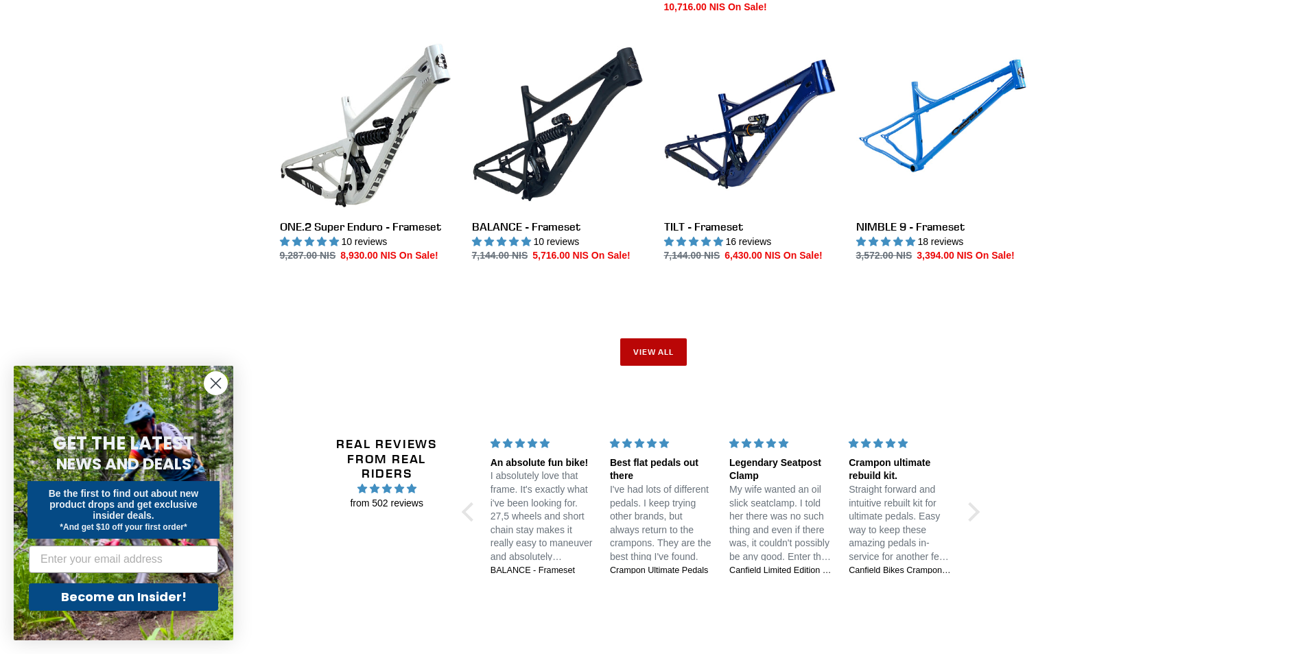
click at [669, 338] on link "View all" at bounding box center [653, 351] width 67 height 27
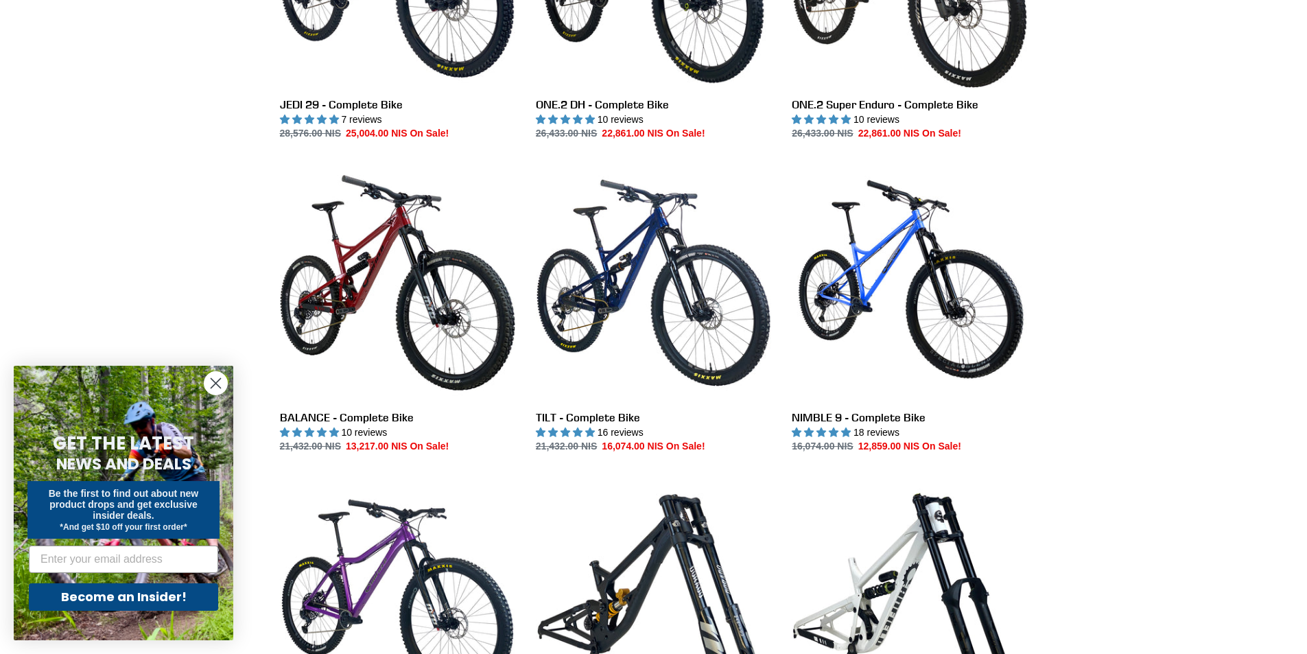
scroll to position [137, 0]
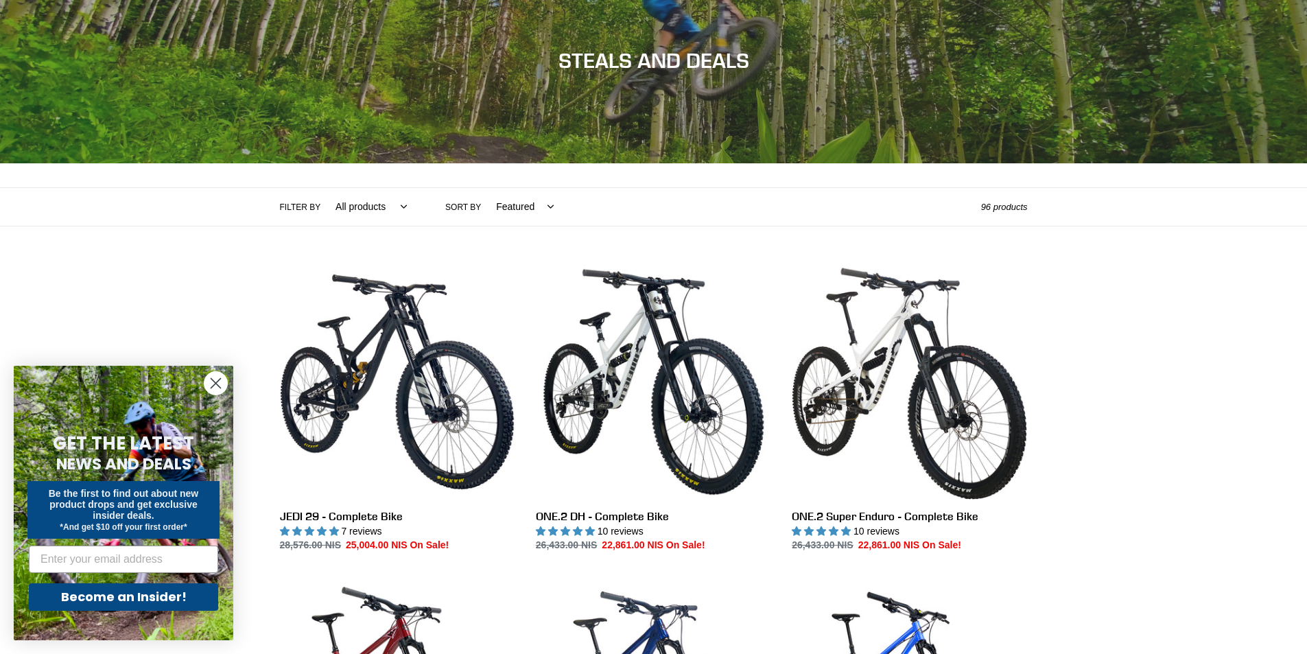
click at [539, 204] on select "Featured Best selling Alphabetically, A-Z Alphabetically, Z-A Price, low to hig…" at bounding box center [521, 207] width 75 height 38
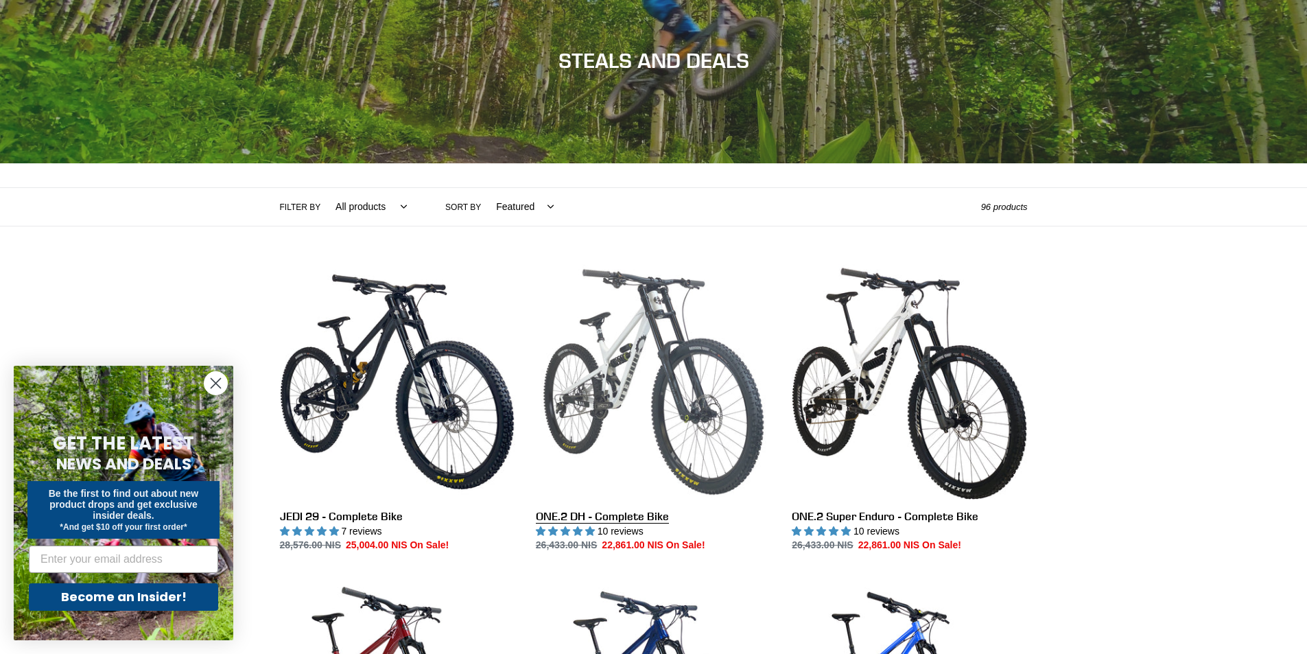
select select "price-ascending"
click at [484, 188] on select "Featured Best selling Alphabetically, A-Z Alphabetically, Z-A Price, low to hig…" at bounding box center [521, 207] width 75 height 38
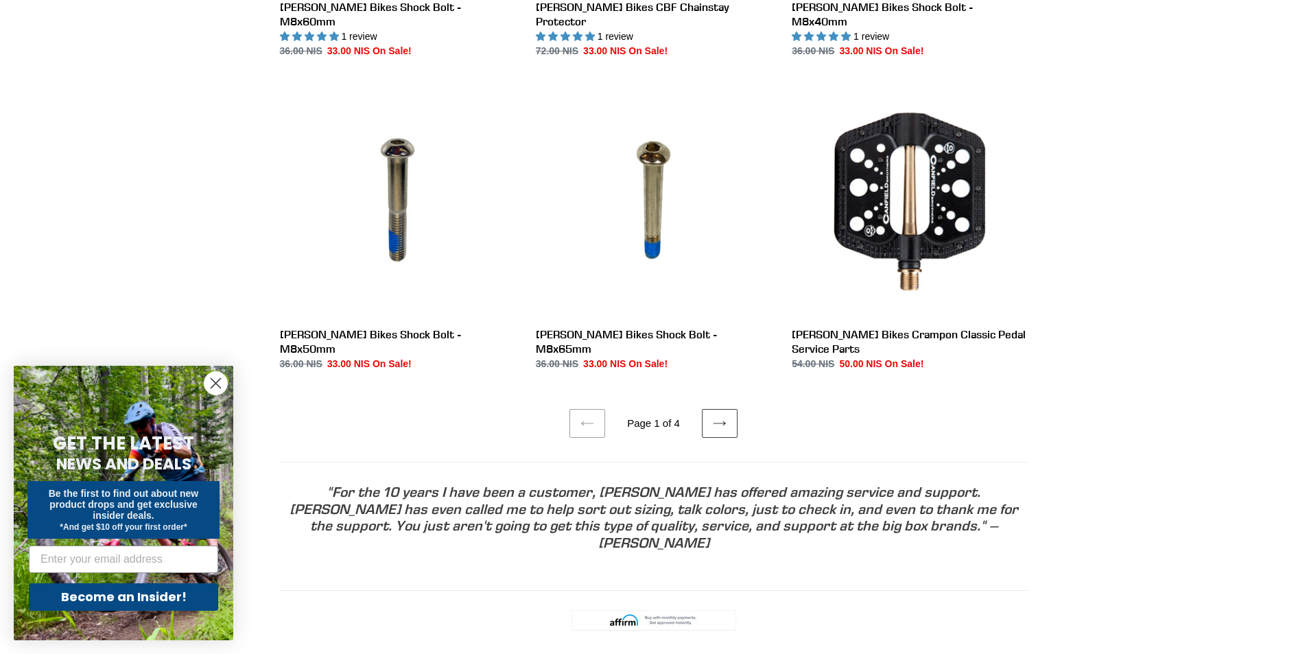
scroll to position [2676, 0]
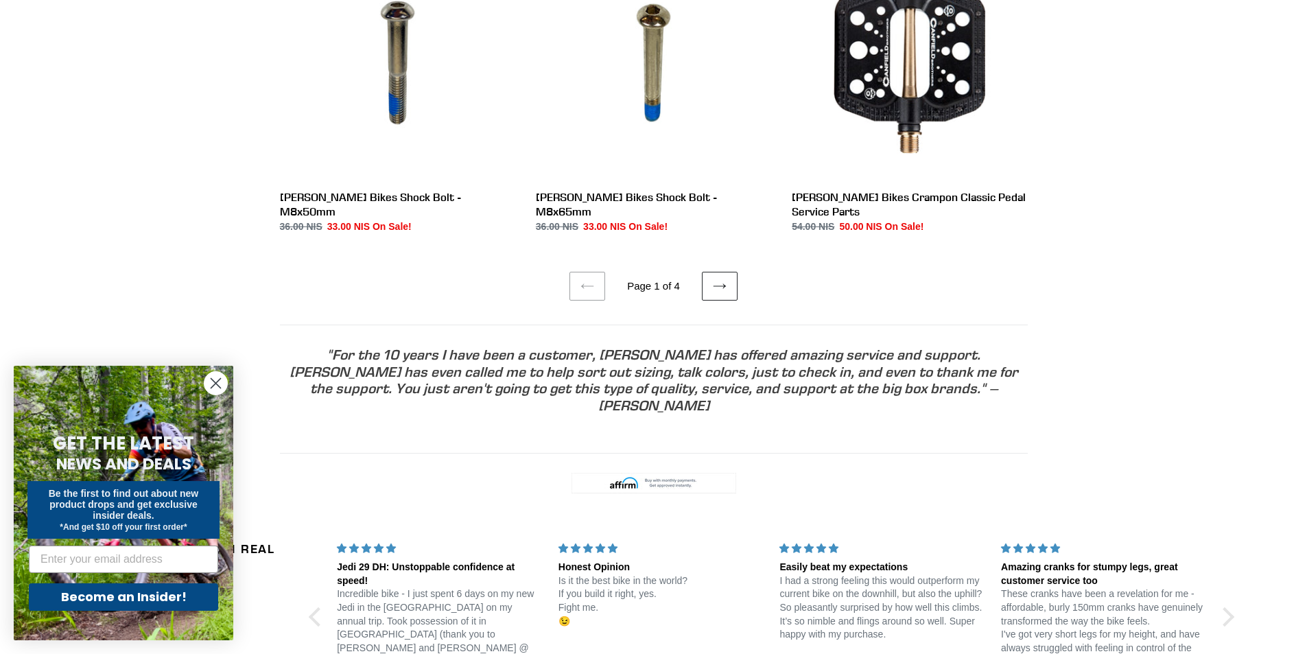
click at [723, 278] on link "Next page" at bounding box center [720, 286] width 36 height 29
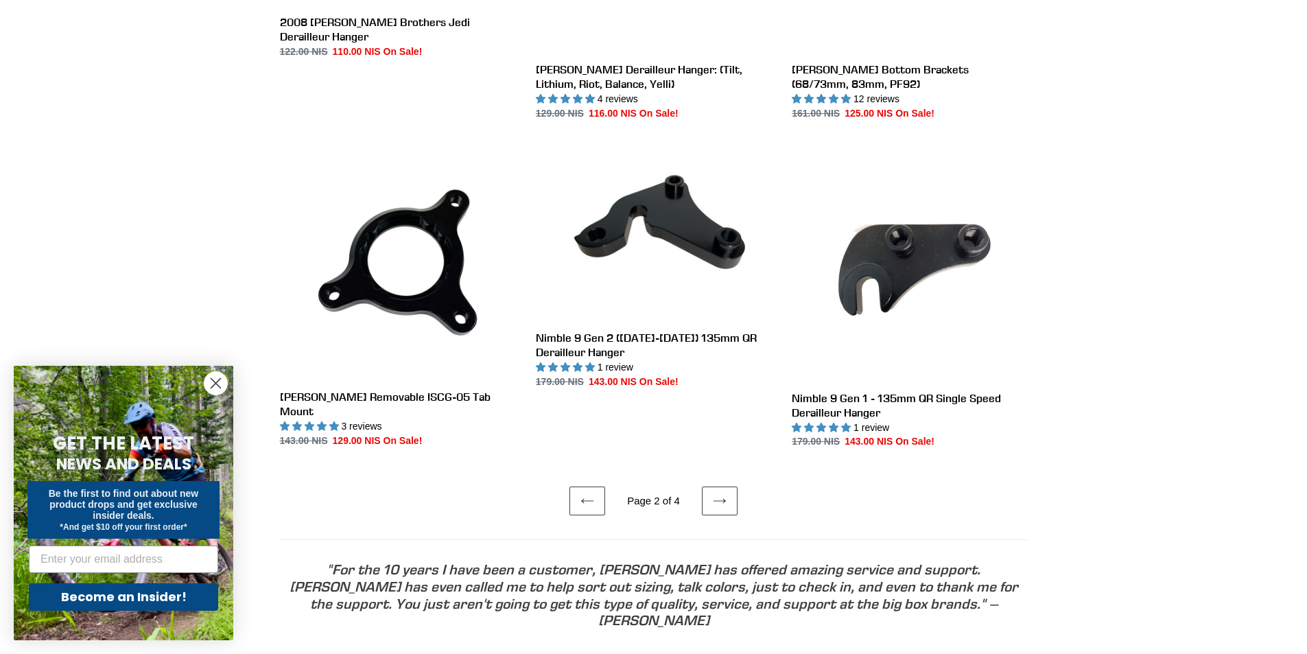
scroll to position [2676, 0]
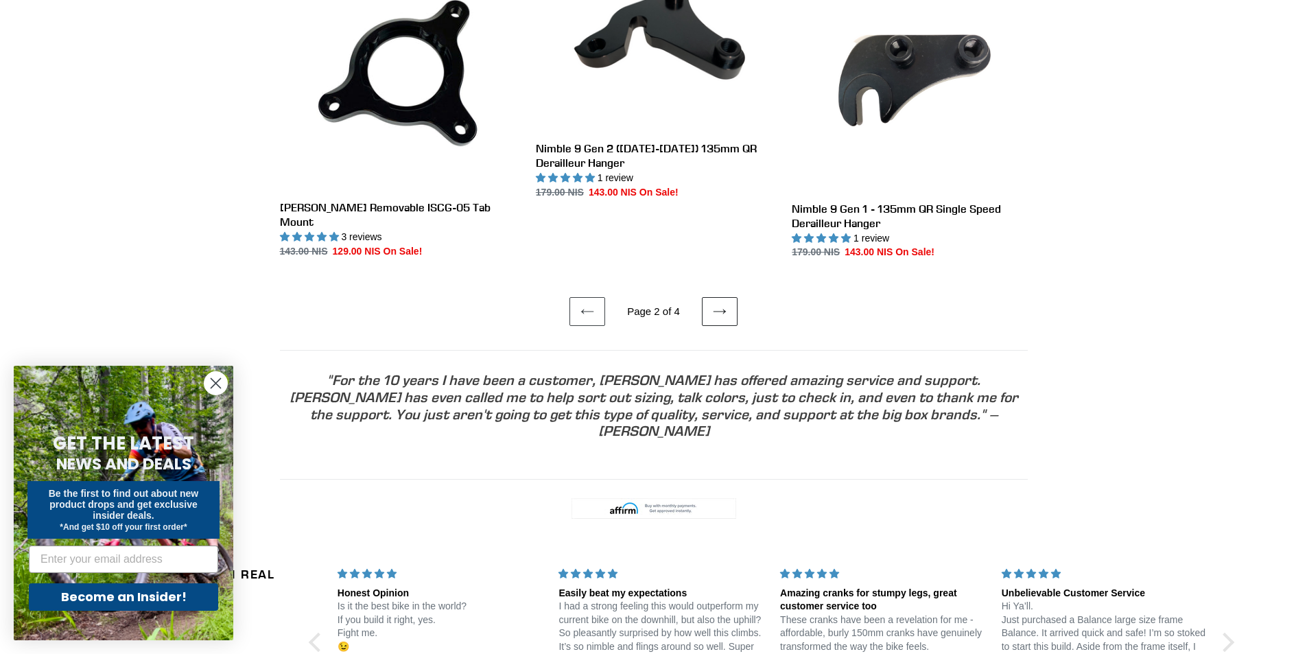
click at [721, 305] on icon at bounding box center [720, 312] width 14 height 14
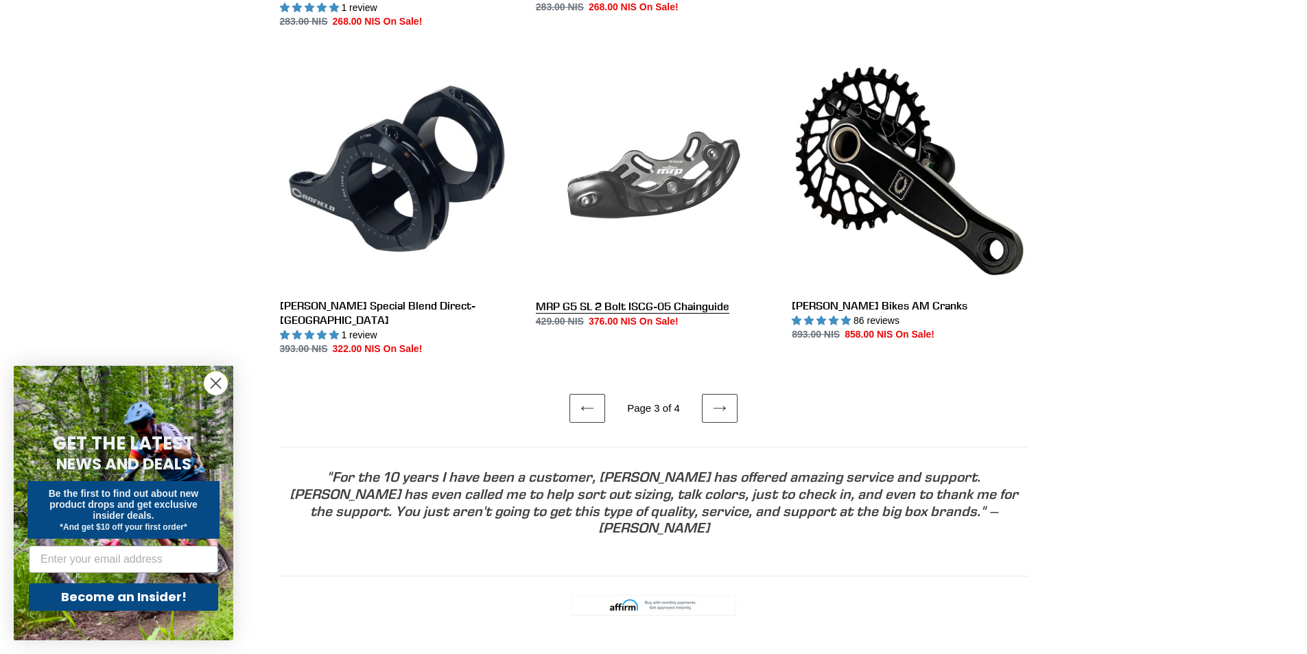
scroll to position [2676, 0]
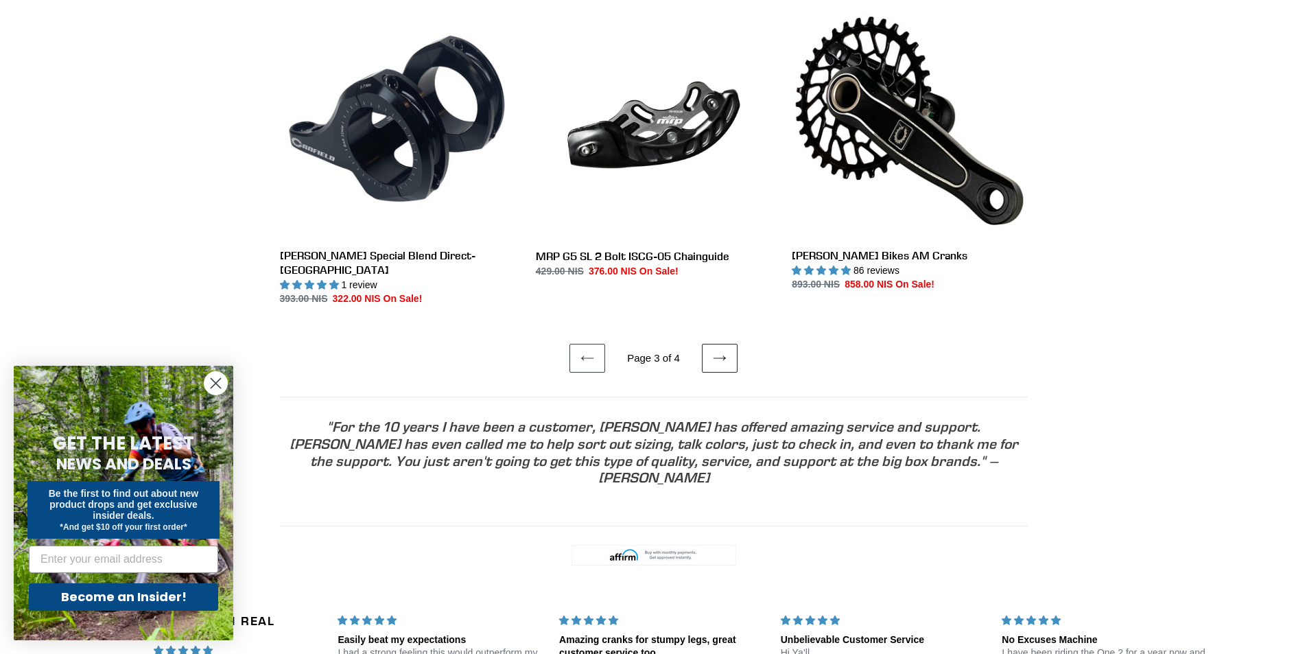
click at [716, 351] on icon at bounding box center [720, 358] width 14 height 14
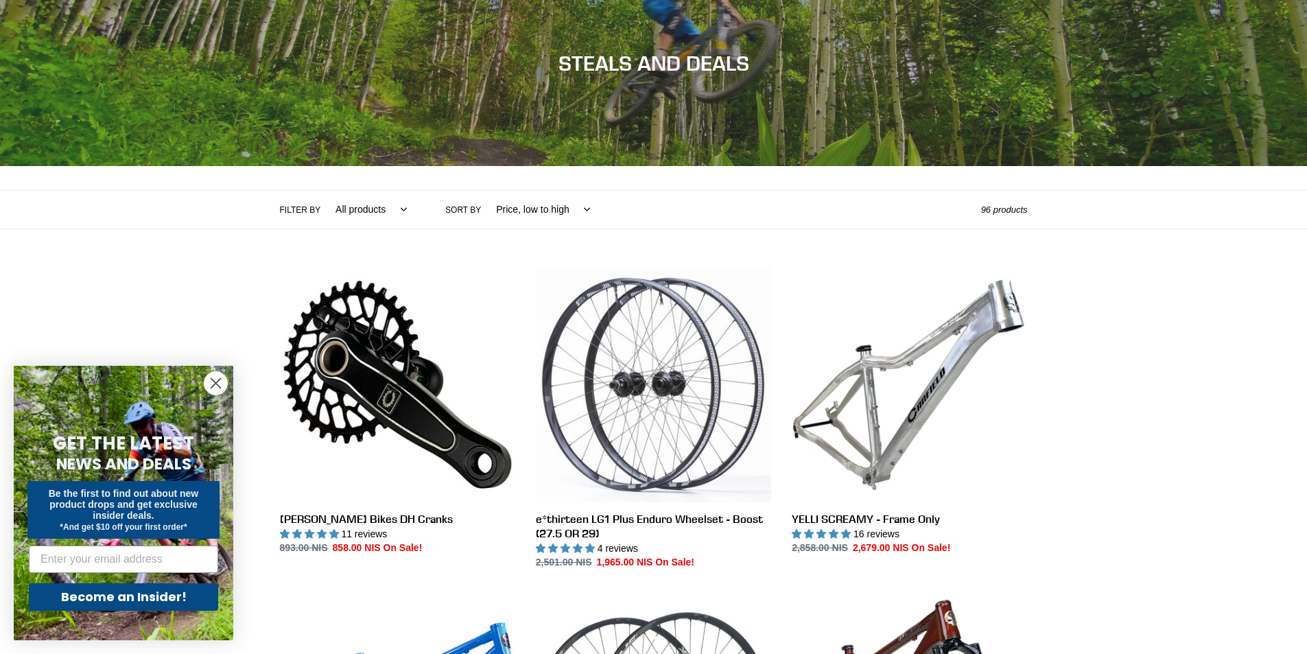
scroll to position [275, 0]
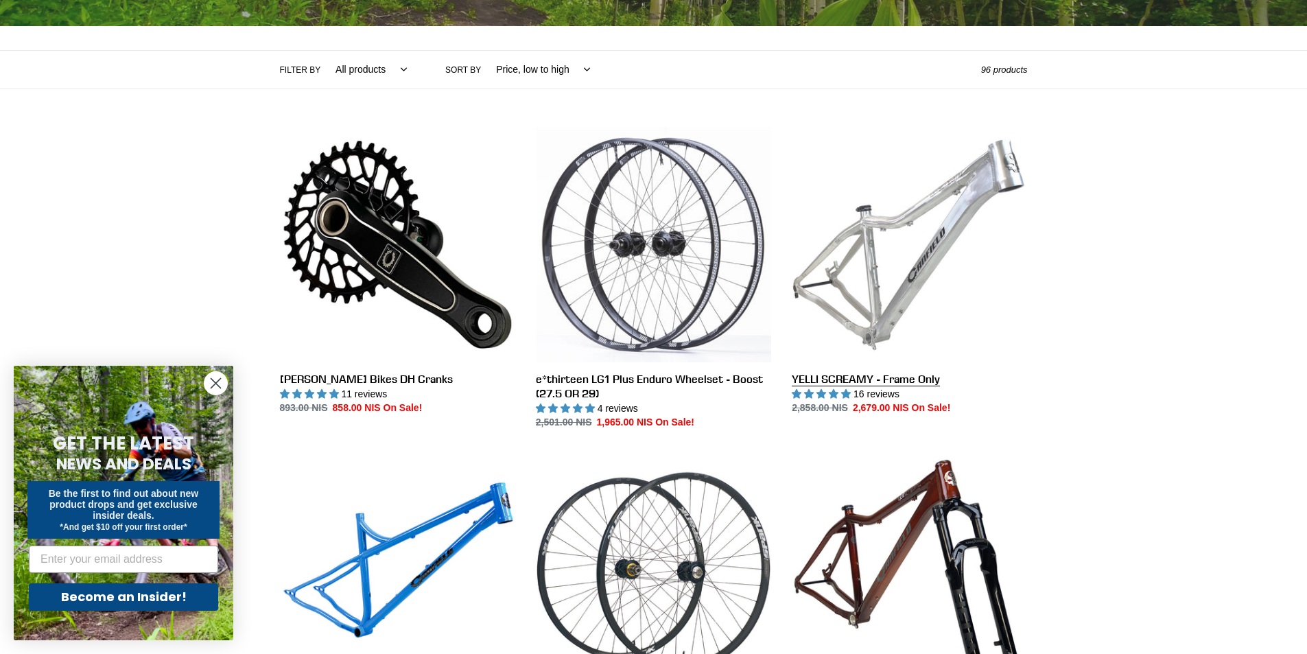
click at [866, 376] on link "YELLI SCREAMY - Frame Only" at bounding box center [909, 271] width 235 height 289
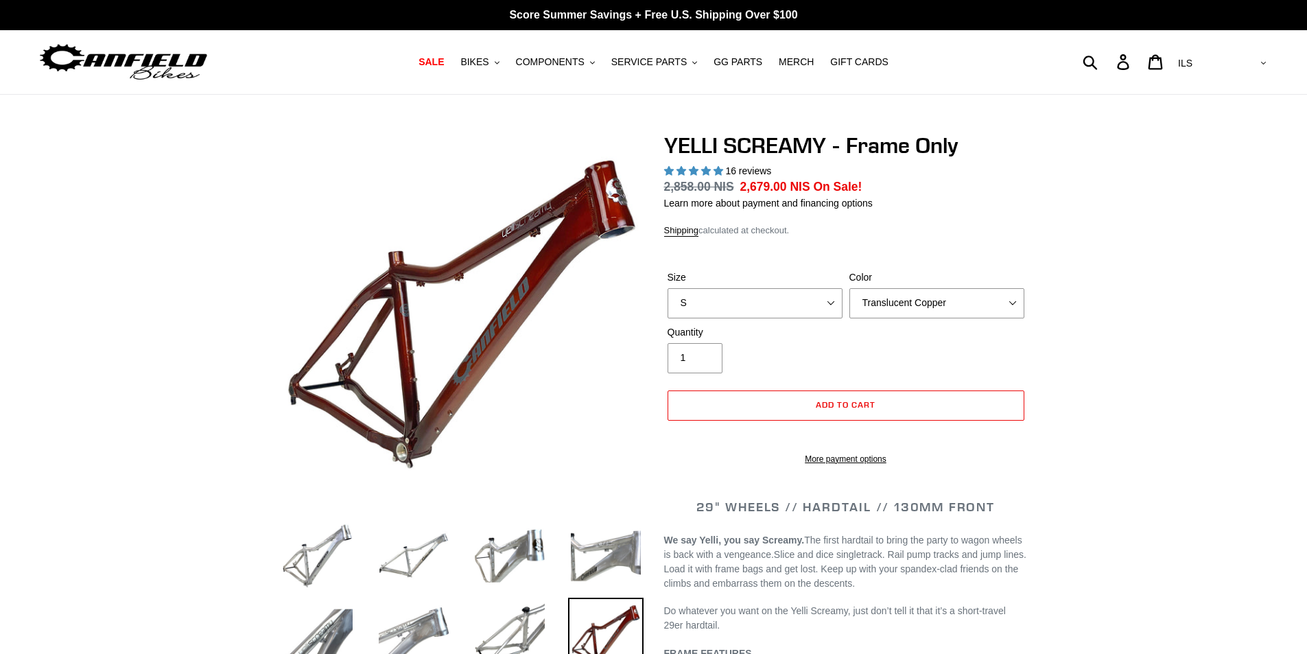
select select "highest-rating"
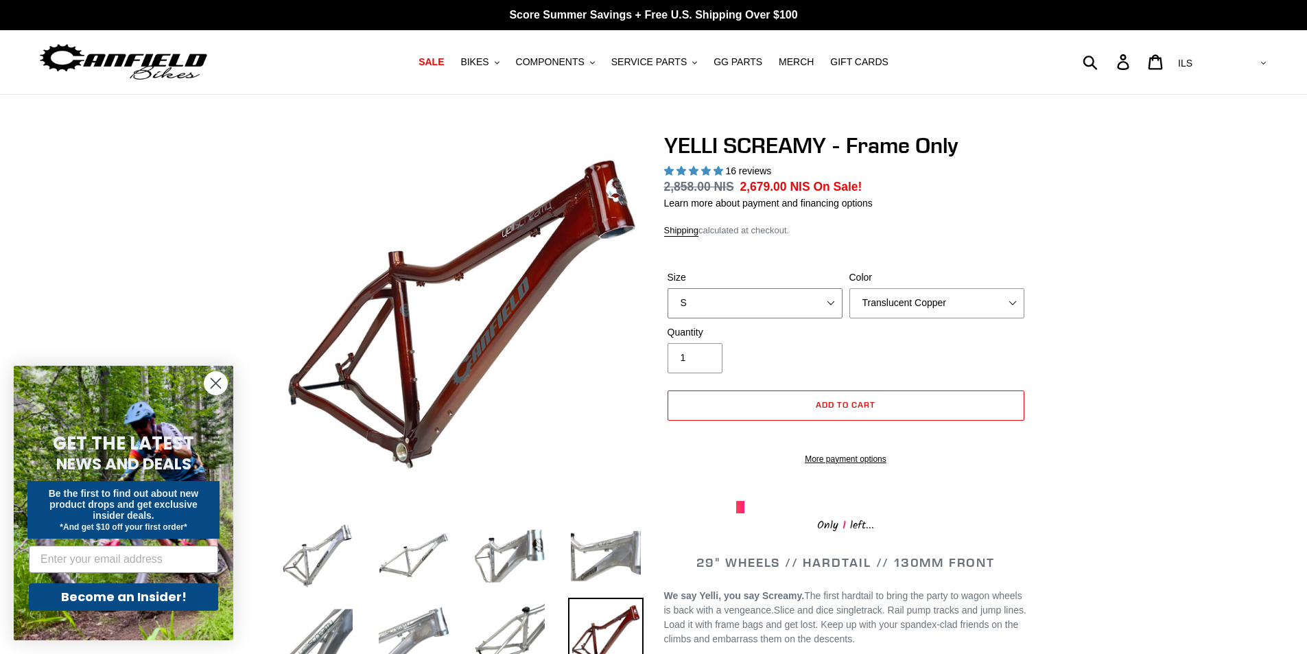
click at [762, 309] on select "S M L XL" at bounding box center [755, 303] width 175 height 30
select select "L"
click at [668, 288] on select "S M L XL" at bounding box center [755, 303] width 175 height 30
click at [889, 309] on select "Translucent Copper Purple Haze Raw" at bounding box center [937, 303] width 175 height 30
click at [850, 288] on select "Translucent Copper Purple Haze Raw" at bounding box center [937, 303] width 175 height 30
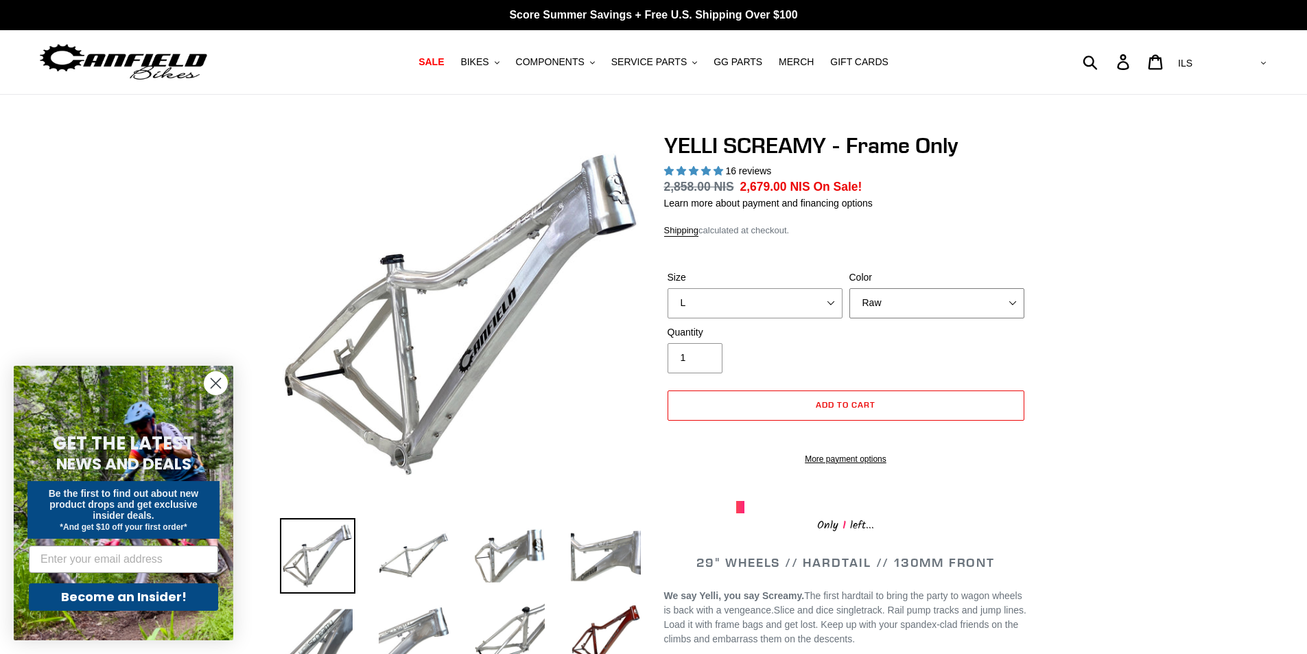
click at [890, 304] on select "Translucent Copper Purple Haze Raw" at bounding box center [937, 303] width 175 height 30
click at [850, 288] on select "Translucent Copper Purple Haze Raw" at bounding box center [937, 303] width 175 height 30
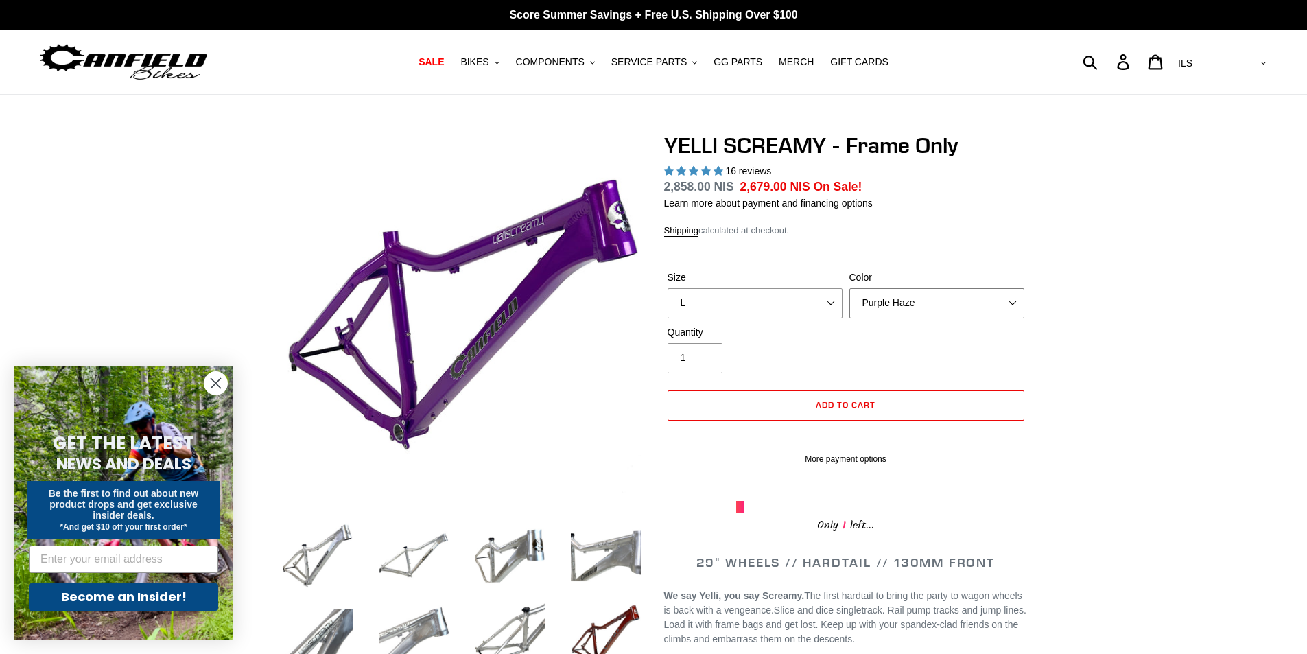
click at [909, 309] on select "Translucent Copper Purple Haze Raw" at bounding box center [937, 303] width 175 height 30
select select "Raw"
click at [850, 288] on select "Translucent Copper Purple Haze Raw" at bounding box center [937, 303] width 175 height 30
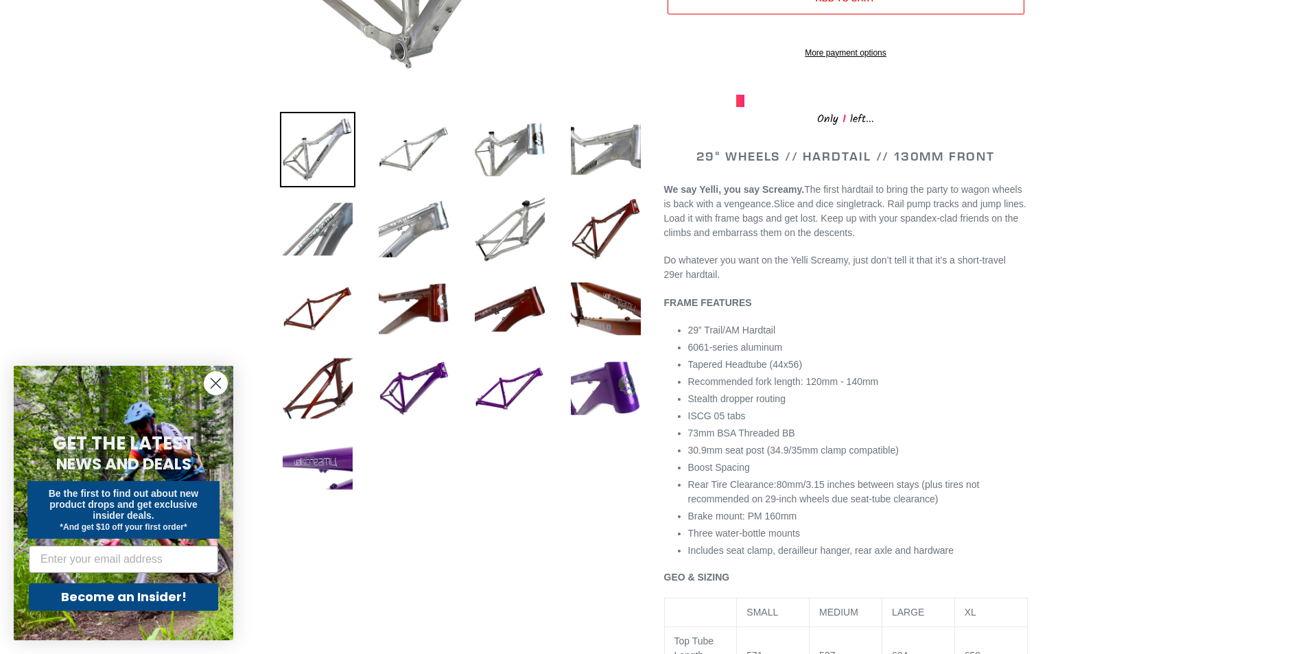
scroll to position [412, 0]
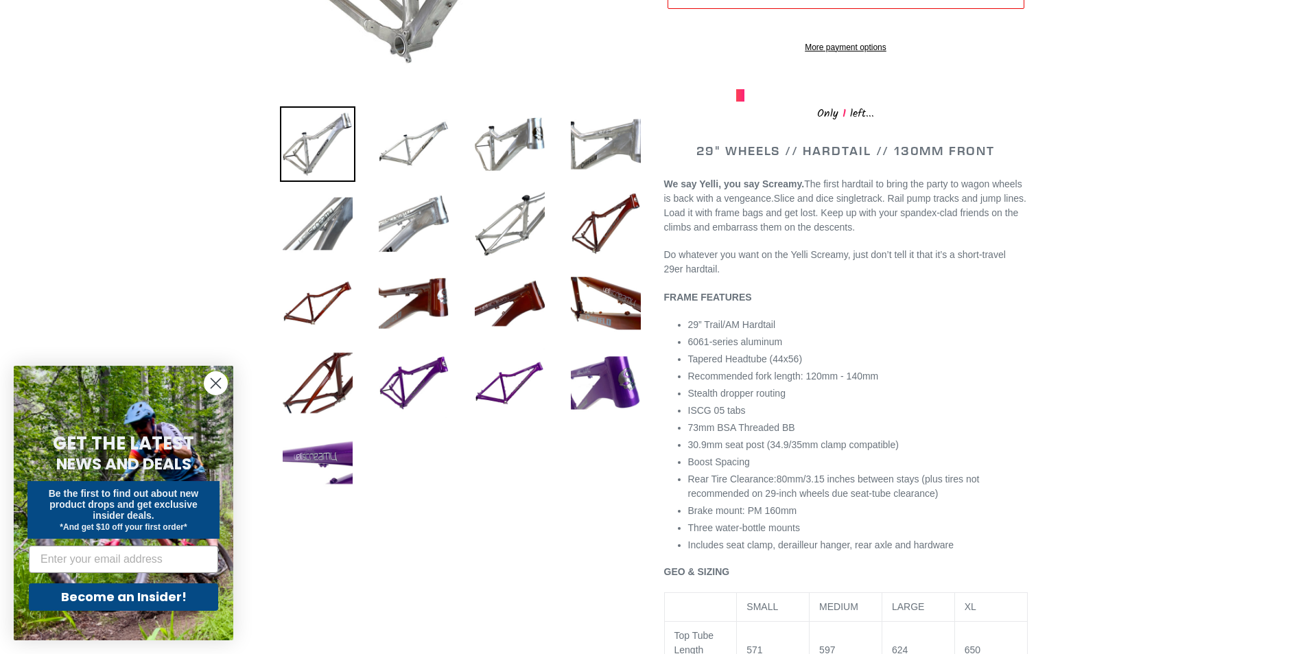
click at [308, 166] on img at bounding box center [317, 143] width 75 height 75
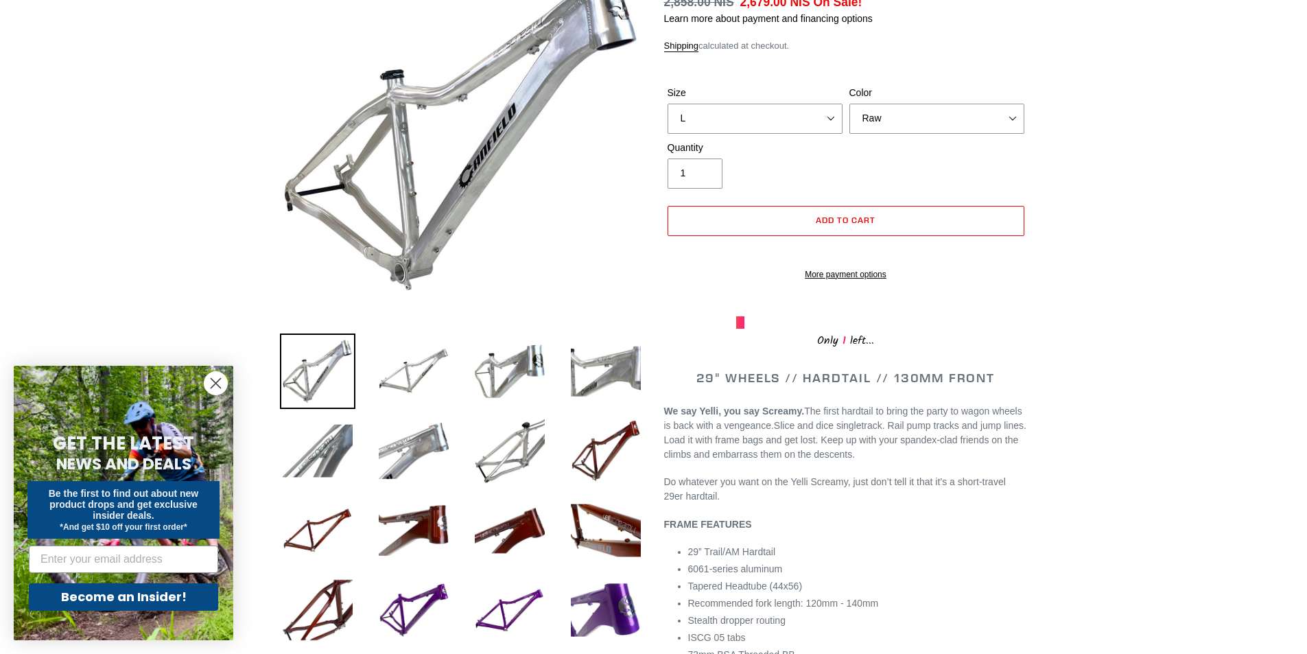
scroll to position [0, 0]
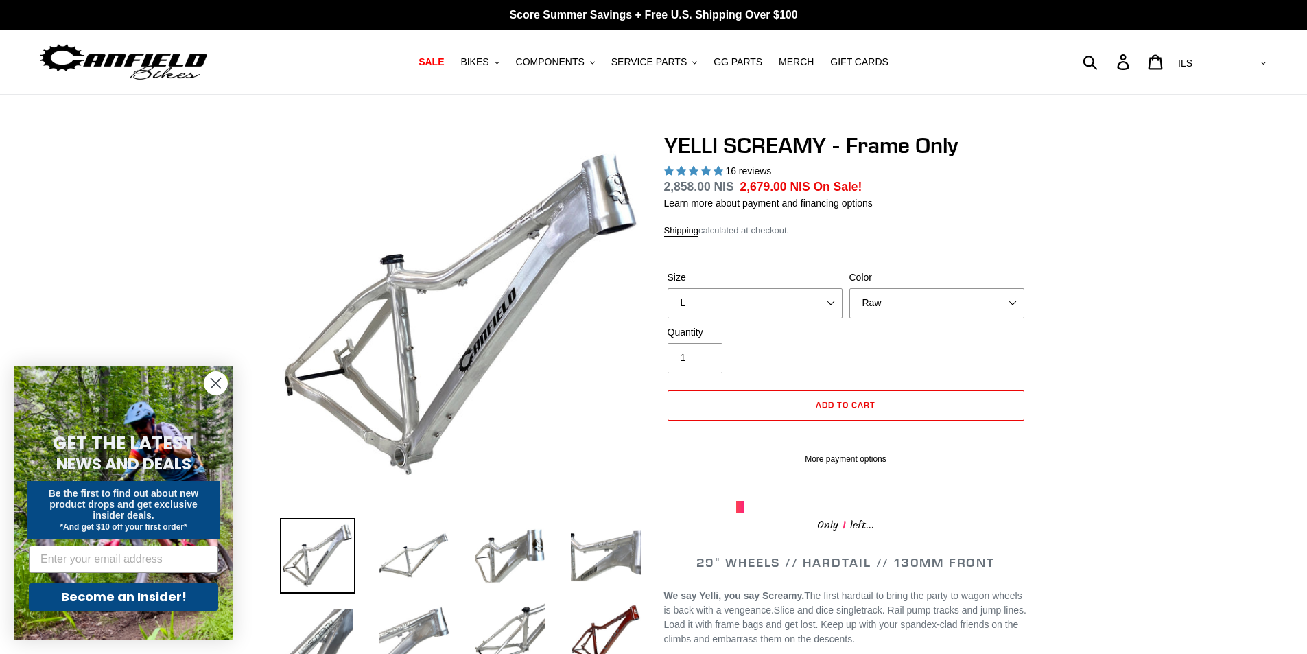
click at [744, 172] on span "16 reviews" at bounding box center [748, 170] width 46 height 11
click at [916, 301] on select "Translucent Copper Purple Haze Raw" at bounding box center [937, 303] width 175 height 30
click at [894, 303] on select "Translucent Copper Purple Haze Raw" at bounding box center [937, 303] width 175 height 30
click at [850, 407] on span "Add to cart" at bounding box center [846, 404] width 60 height 10
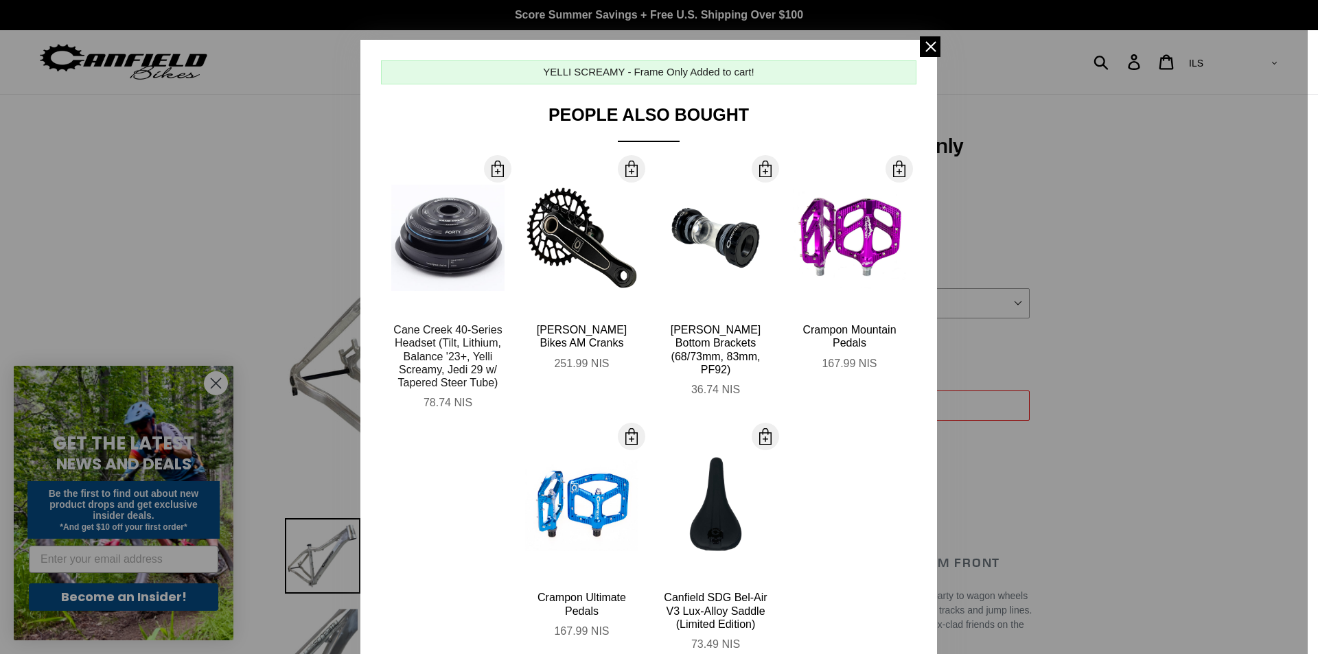
click at [447, 342] on div "Cane Creek 40-Series Headset (Tilt, Lithium, Balance '23+, Yelli Screamy, Jedi …" at bounding box center [447, 356] width 113 height 66
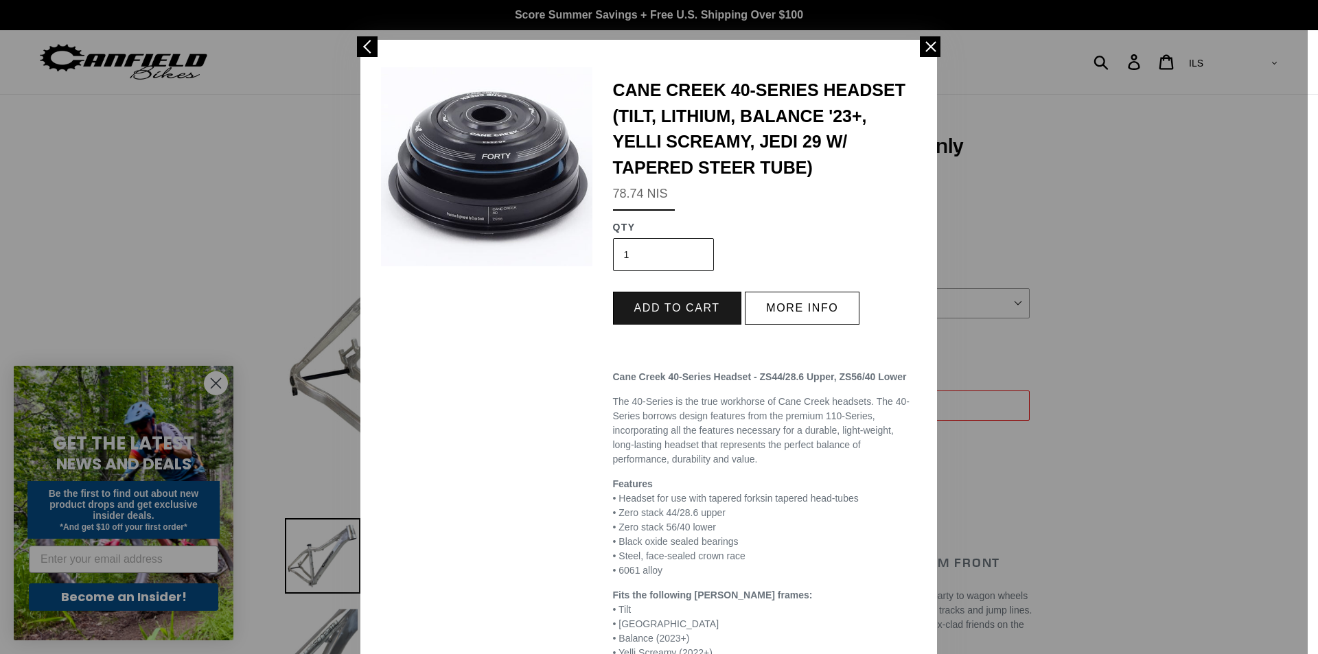
click at [665, 312] on button "Add to cart" at bounding box center [677, 308] width 128 height 33
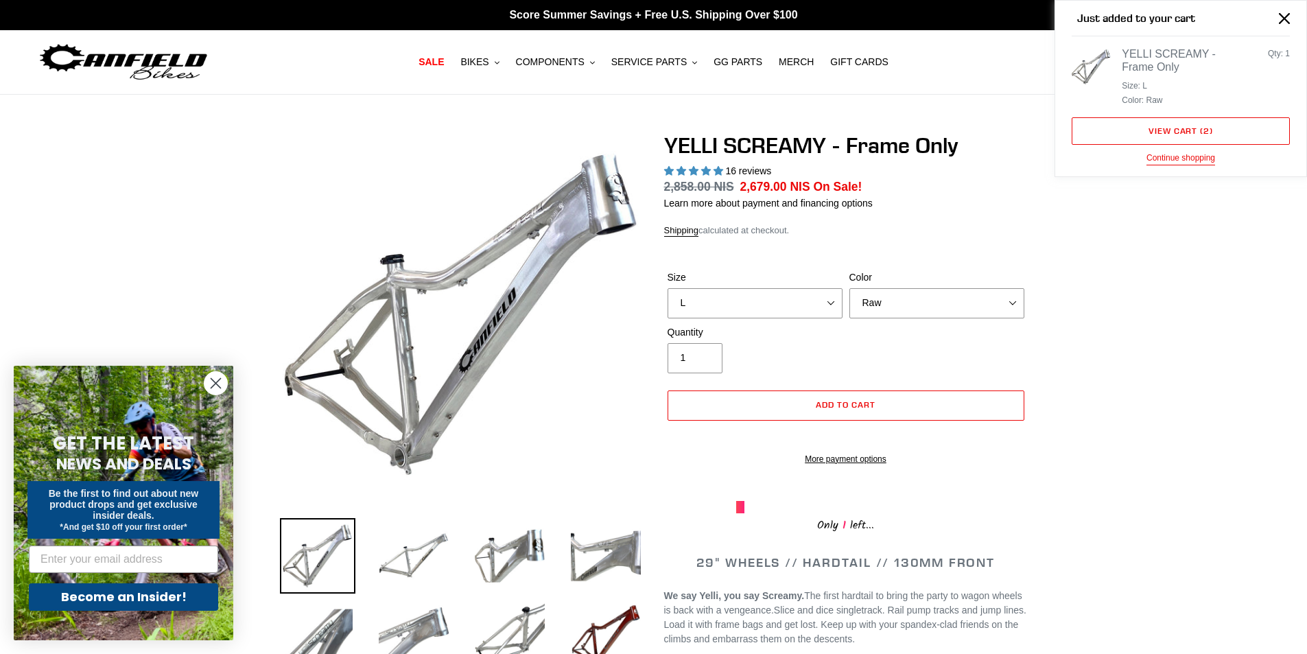
click at [1139, 61] on div "YELLI SCREAMY - Frame Only" at bounding box center [1175, 60] width 106 height 26
click at [1084, 68] on img at bounding box center [1091, 66] width 39 height 39
click at [1157, 135] on link "View cart ( 2 )" at bounding box center [1181, 130] width 218 height 27
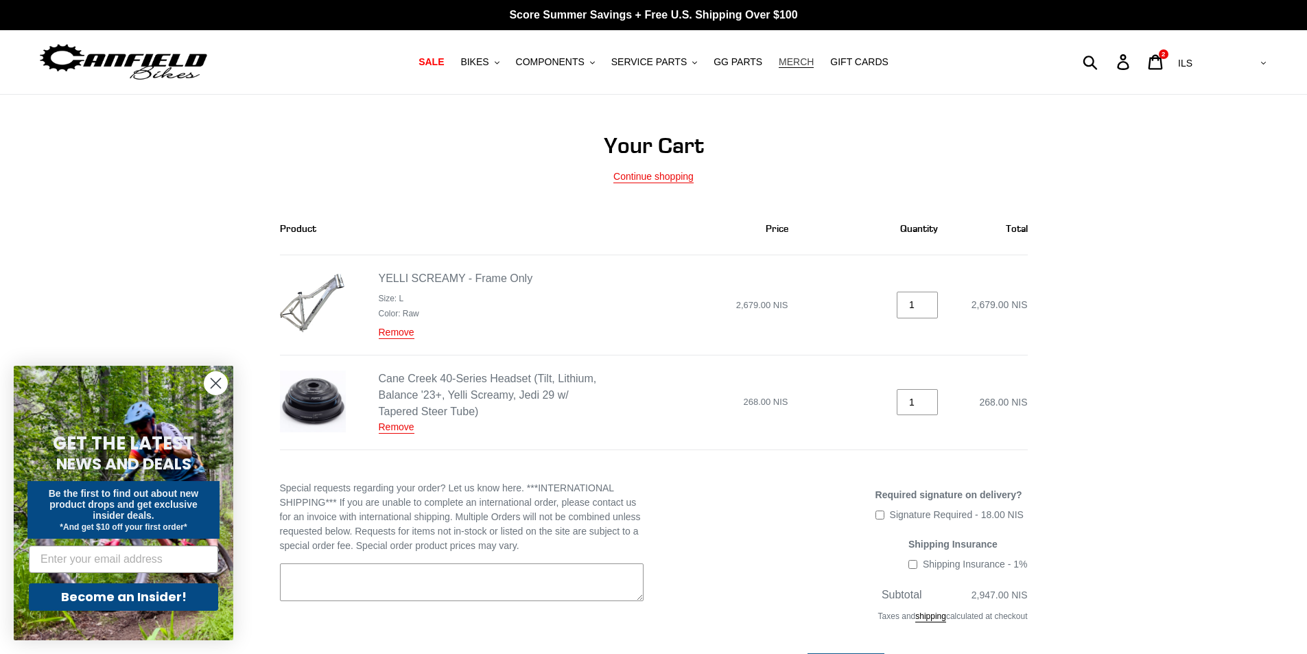
click at [789, 62] on span "MERCH" at bounding box center [796, 62] width 35 height 12
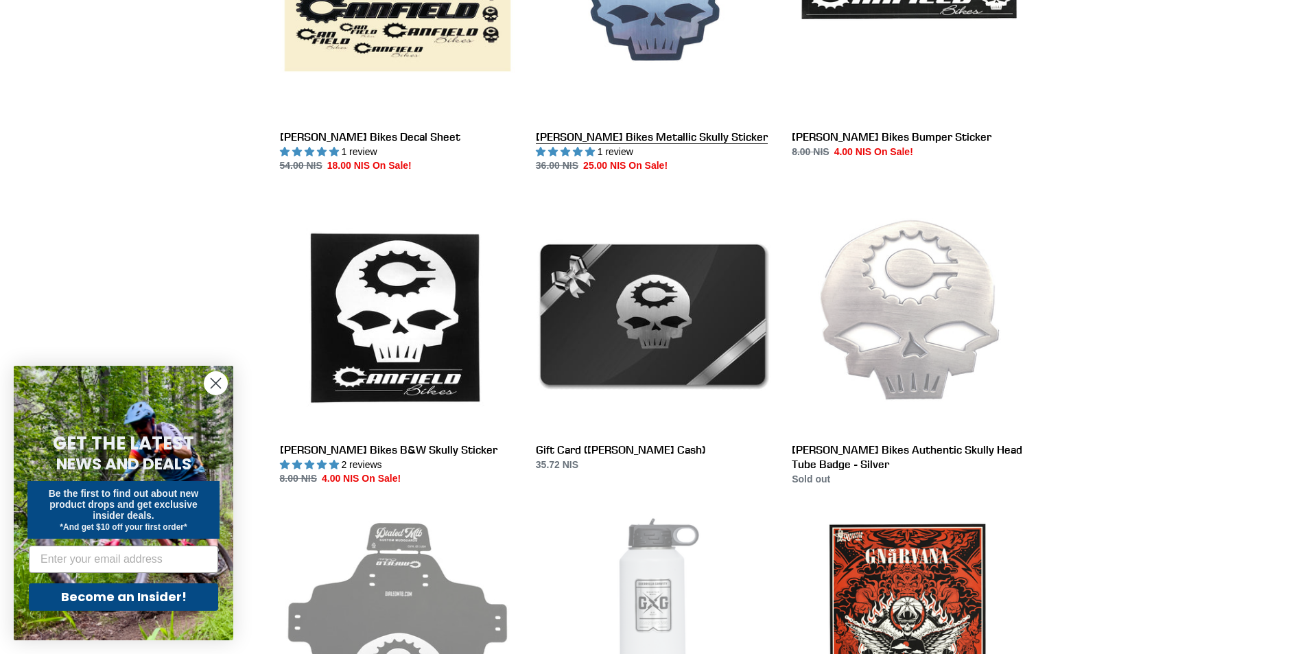
scroll to position [1373, 0]
